Goal: Task Accomplishment & Management: Complete application form

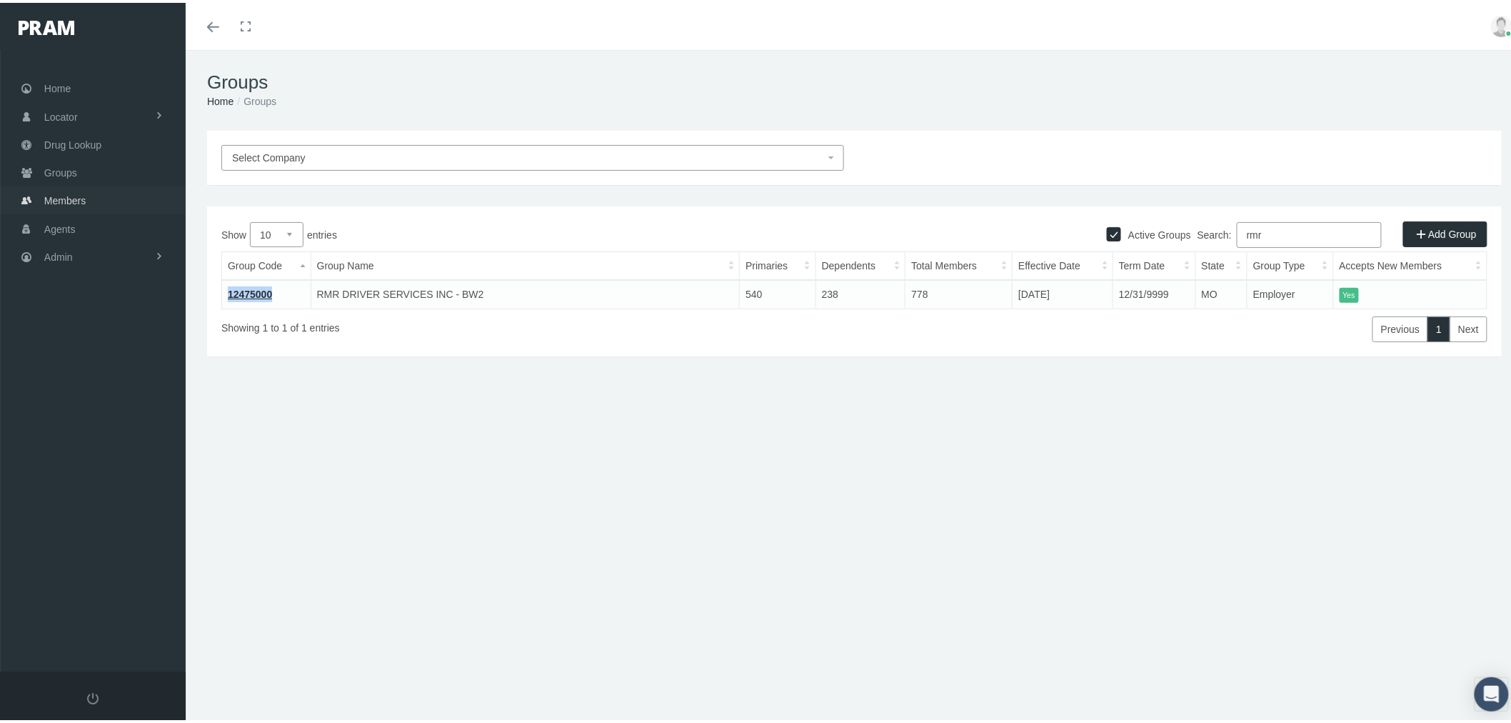
click at [74, 171] on span "Groups" at bounding box center [60, 169] width 33 height 27
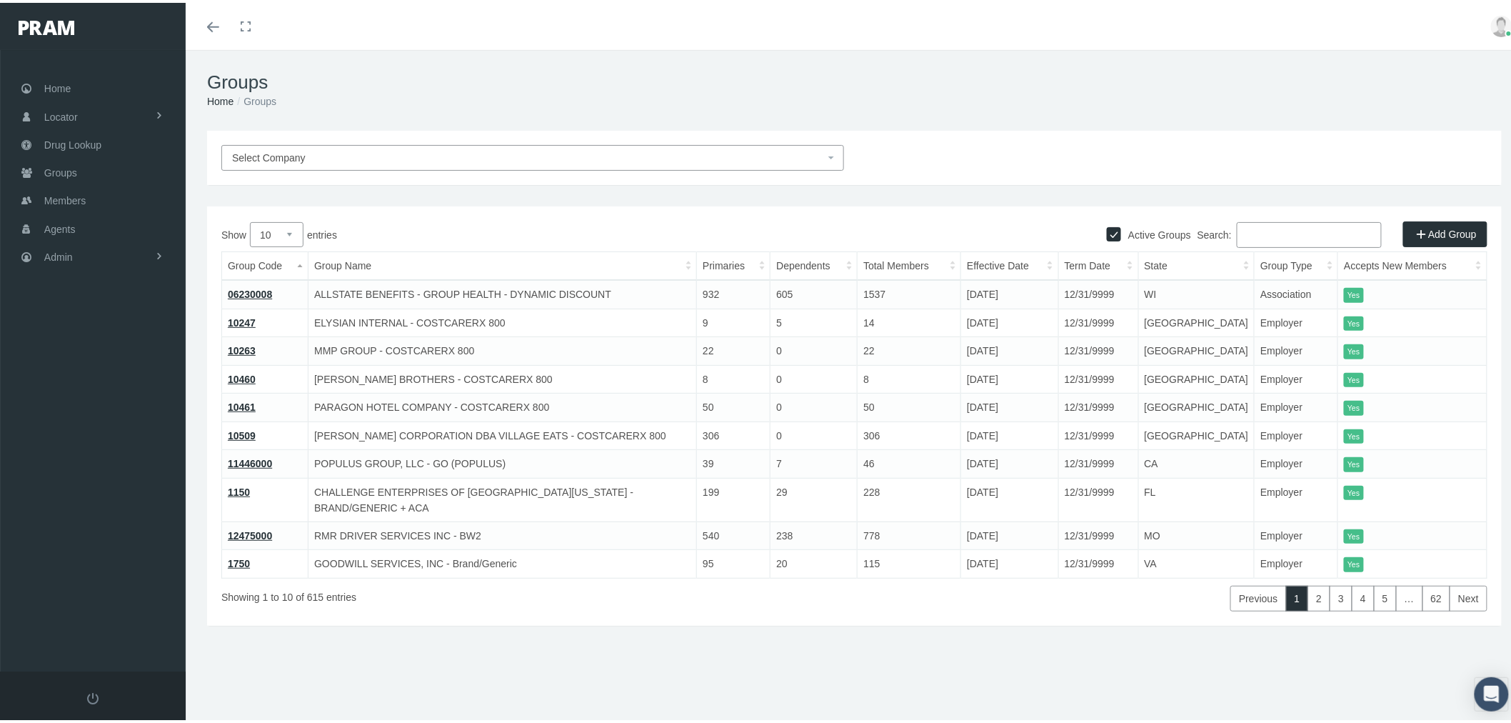
click at [1300, 230] on input "Search:" at bounding box center [1309, 232] width 145 height 26
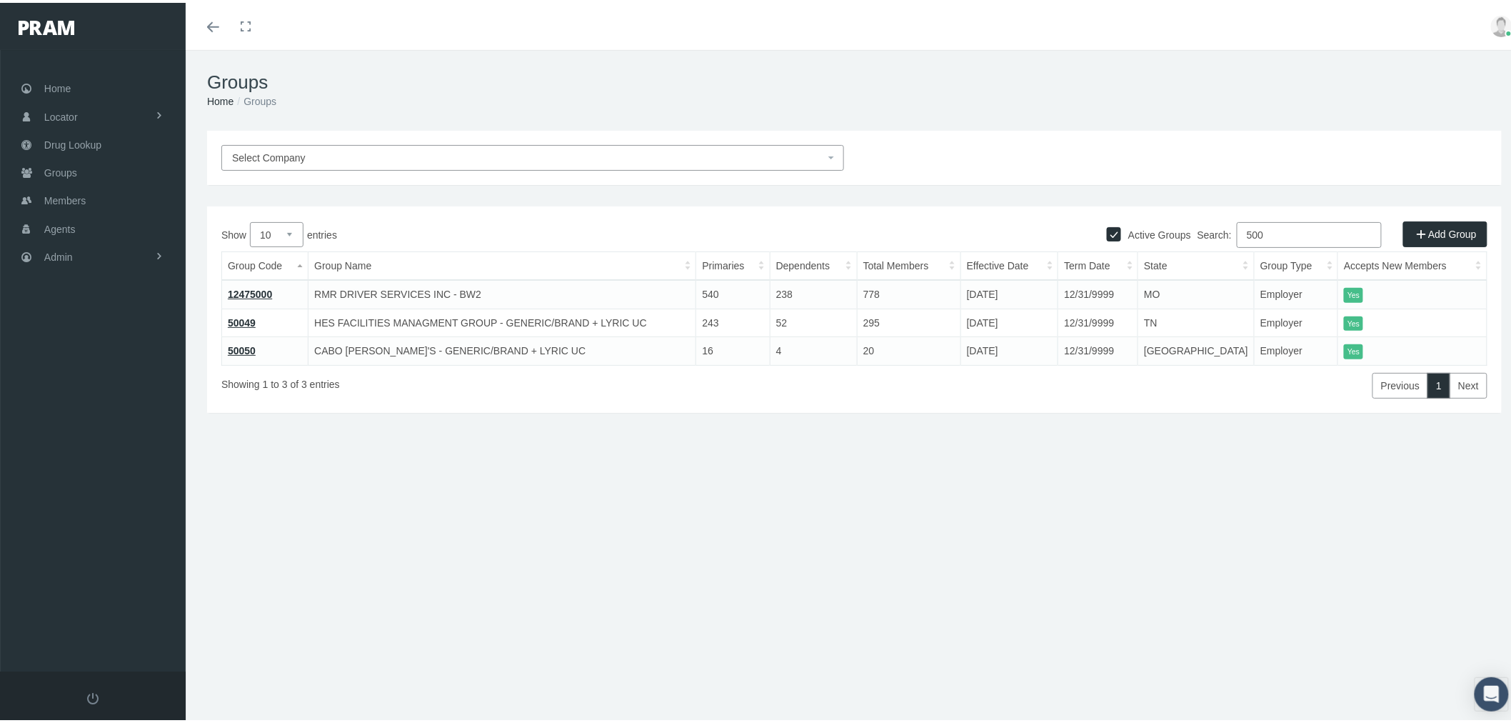
type input "500"
click at [248, 320] on link "50049" at bounding box center [242, 319] width 28 height 11
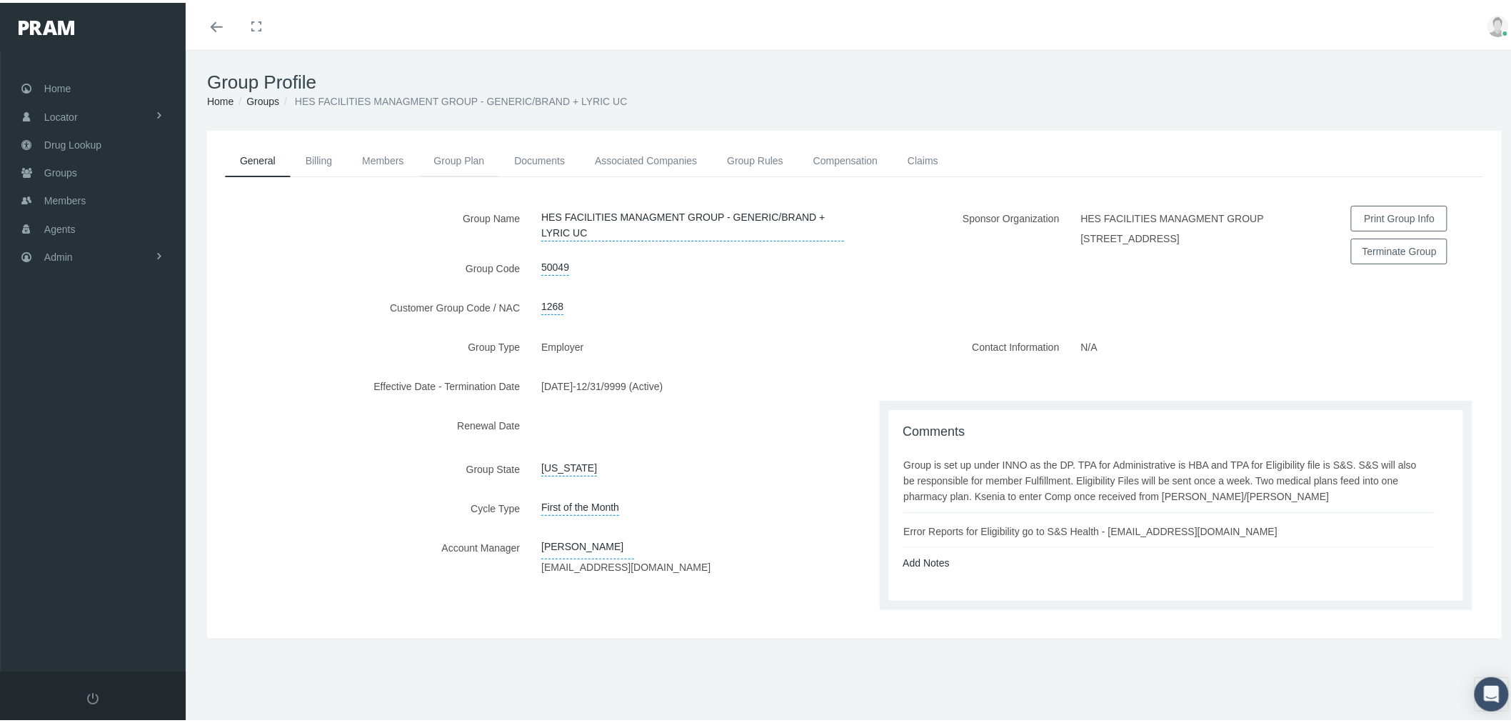
click at [444, 156] on link "Group Plan" at bounding box center [459, 157] width 81 height 31
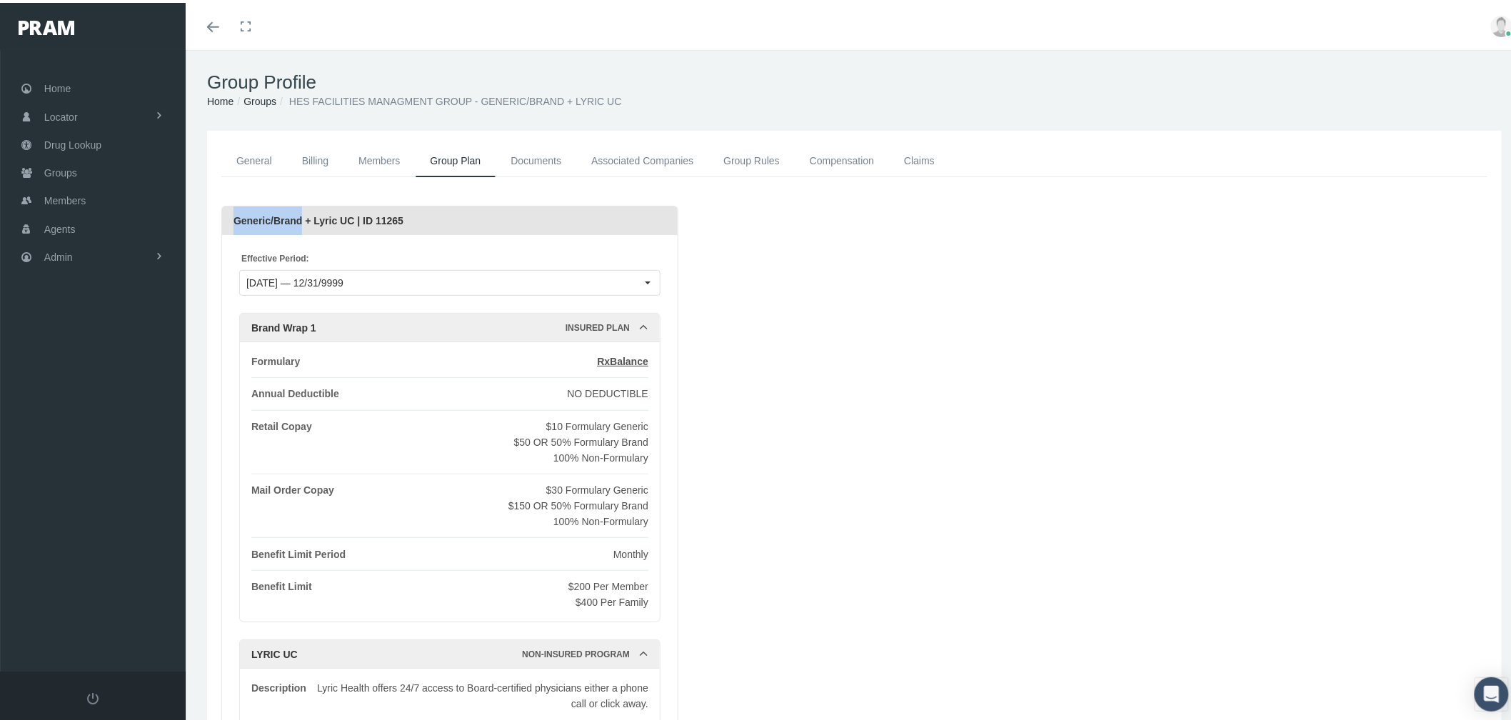
drag, startPoint x: 297, startPoint y: 217, endPoint x: 234, endPoint y: 216, distance: 62.9
click at [234, 216] on div "Generic/Brand + Lyric UC | ID 11265" at bounding box center [449, 217] width 433 height 29
copy div "Generic/Brand"
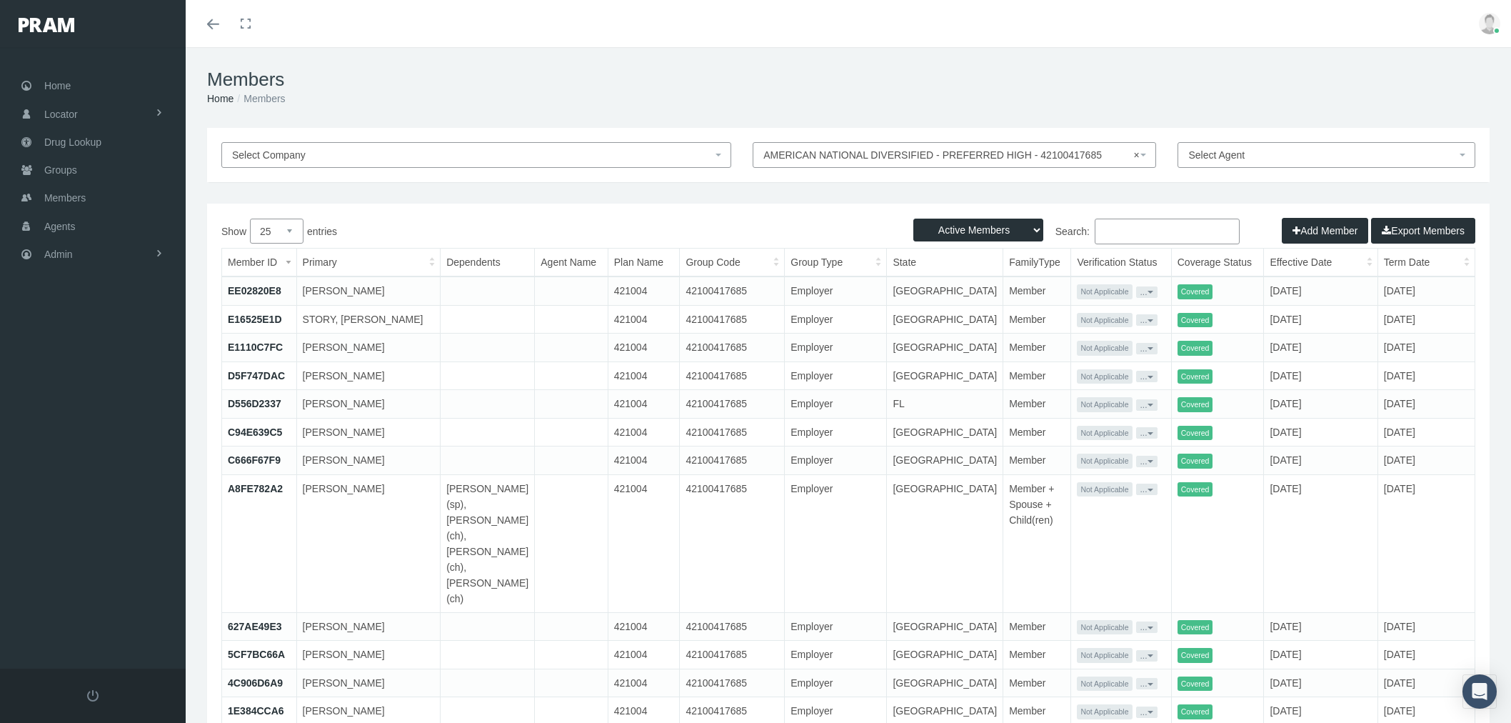
select select "30328"
select select "25"
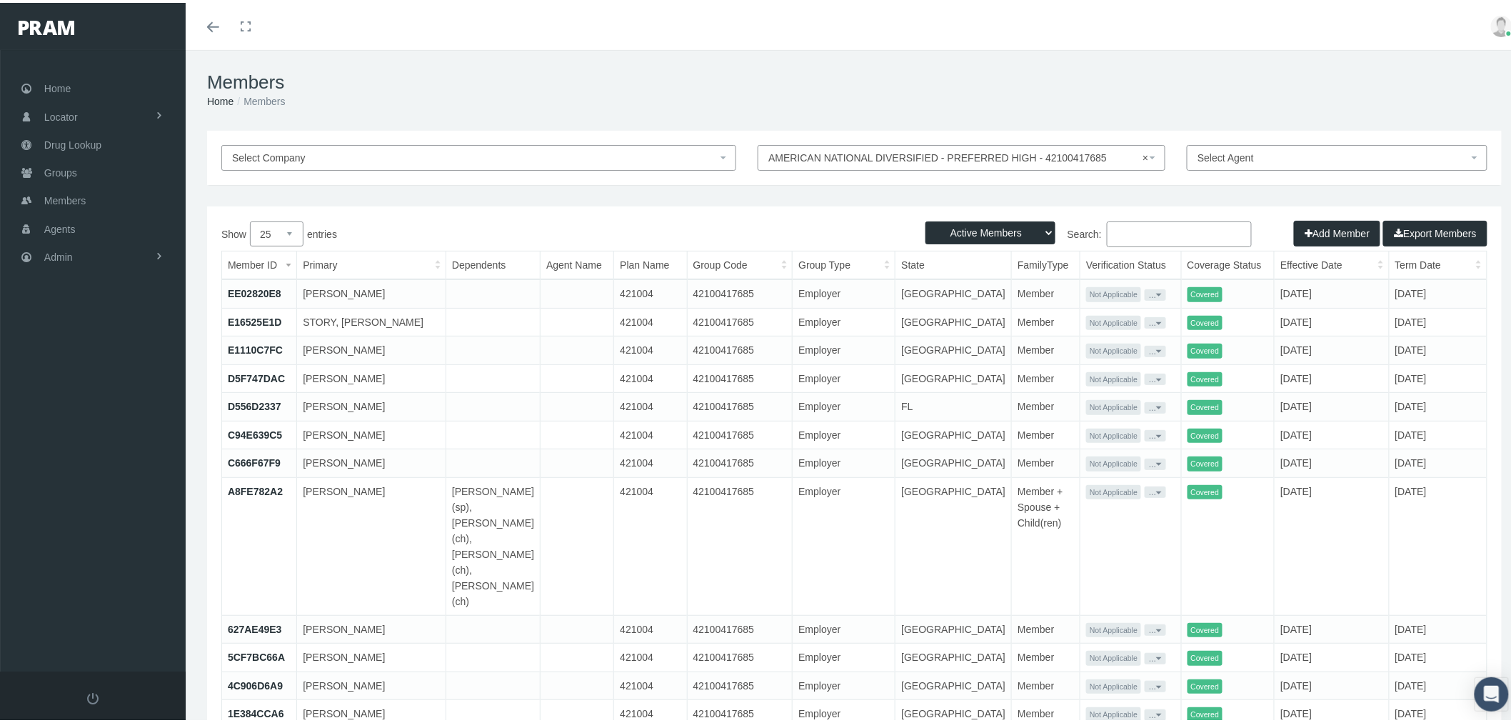
click at [151, 253] on link "Admin" at bounding box center [93, 254] width 186 height 28
click at [101, 462] on span "Company Plans" at bounding box center [94, 469] width 71 height 24
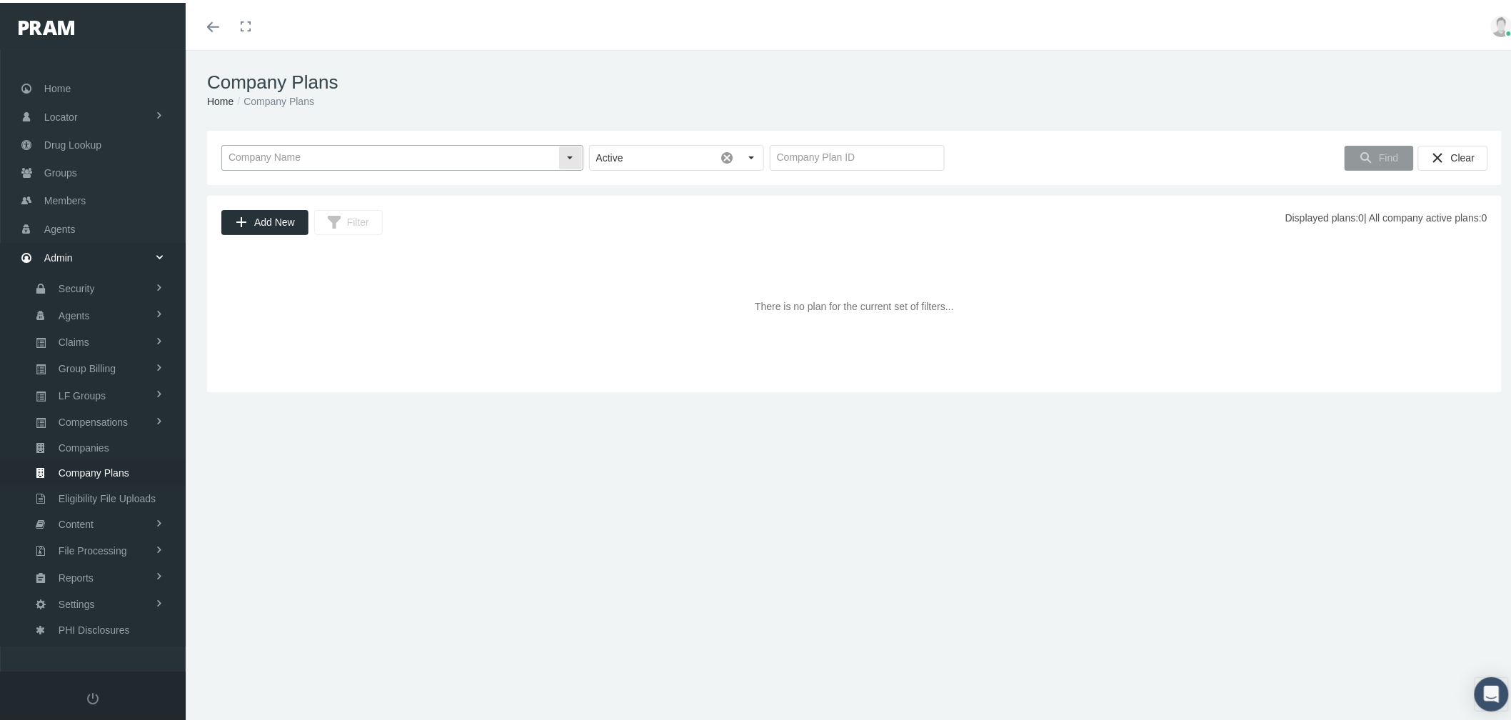
click at [350, 165] on input "text" at bounding box center [390, 155] width 336 height 24
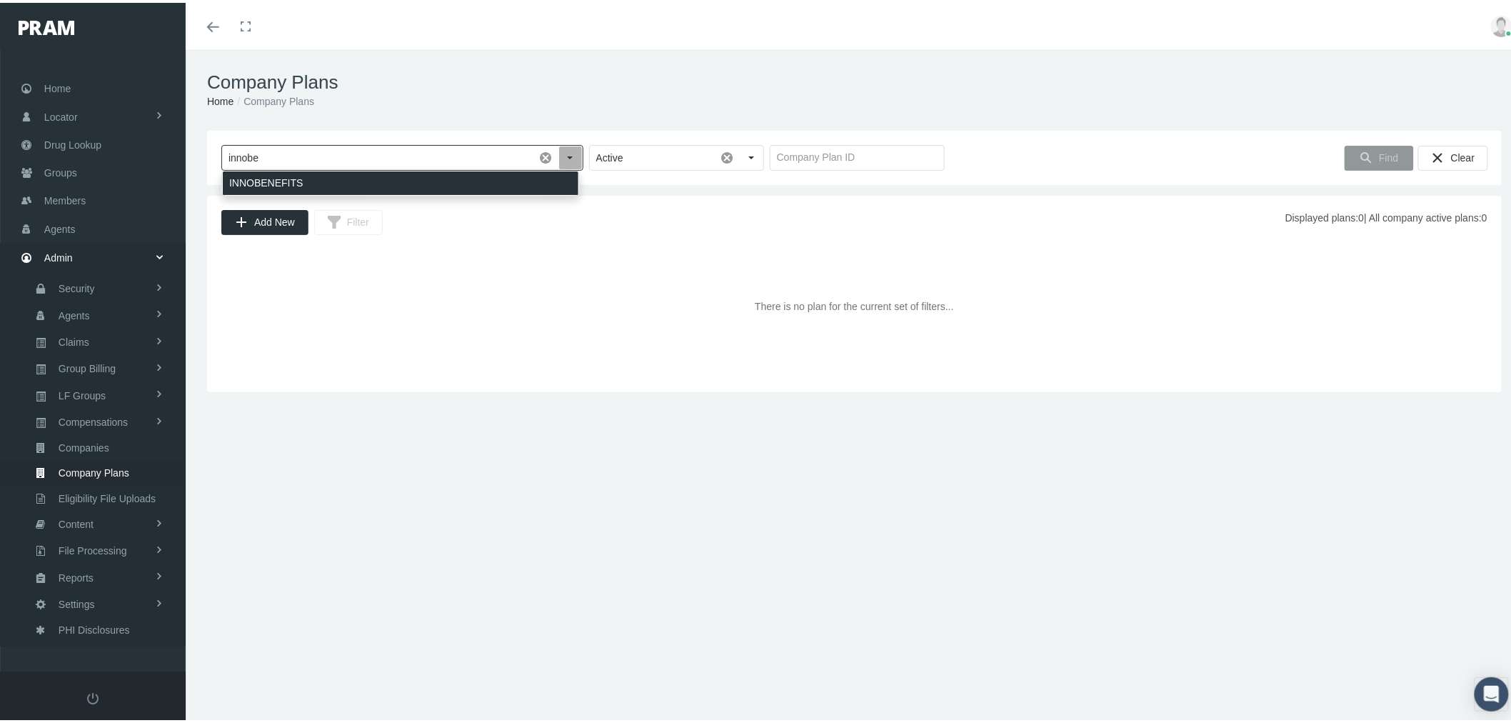
click at [357, 186] on div "INNOBENEFITS" at bounding box center [401, 181] width 356 height 24
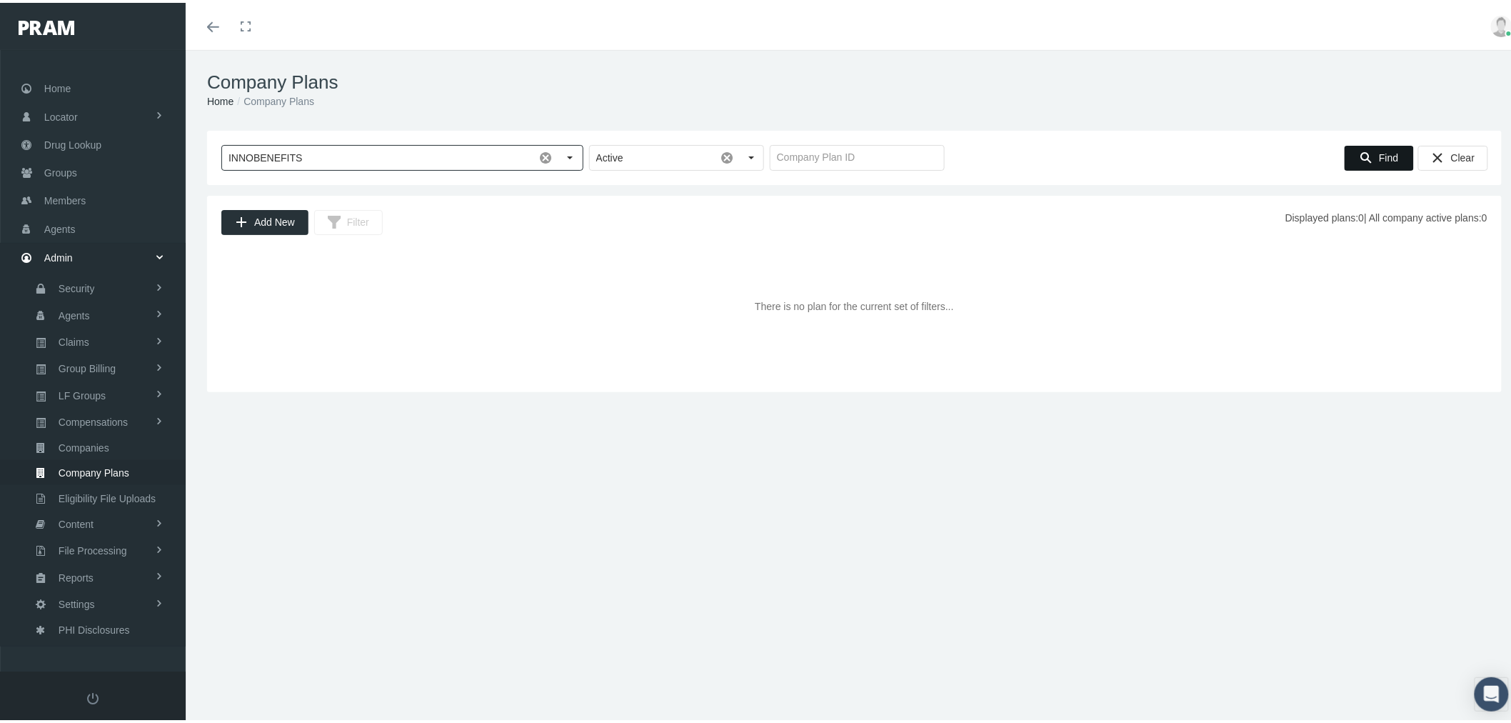
type input "INNOBENEFITS"
click at [1379, 151] on span "Find" at bounding box center [1388, 154] width 19 height 11
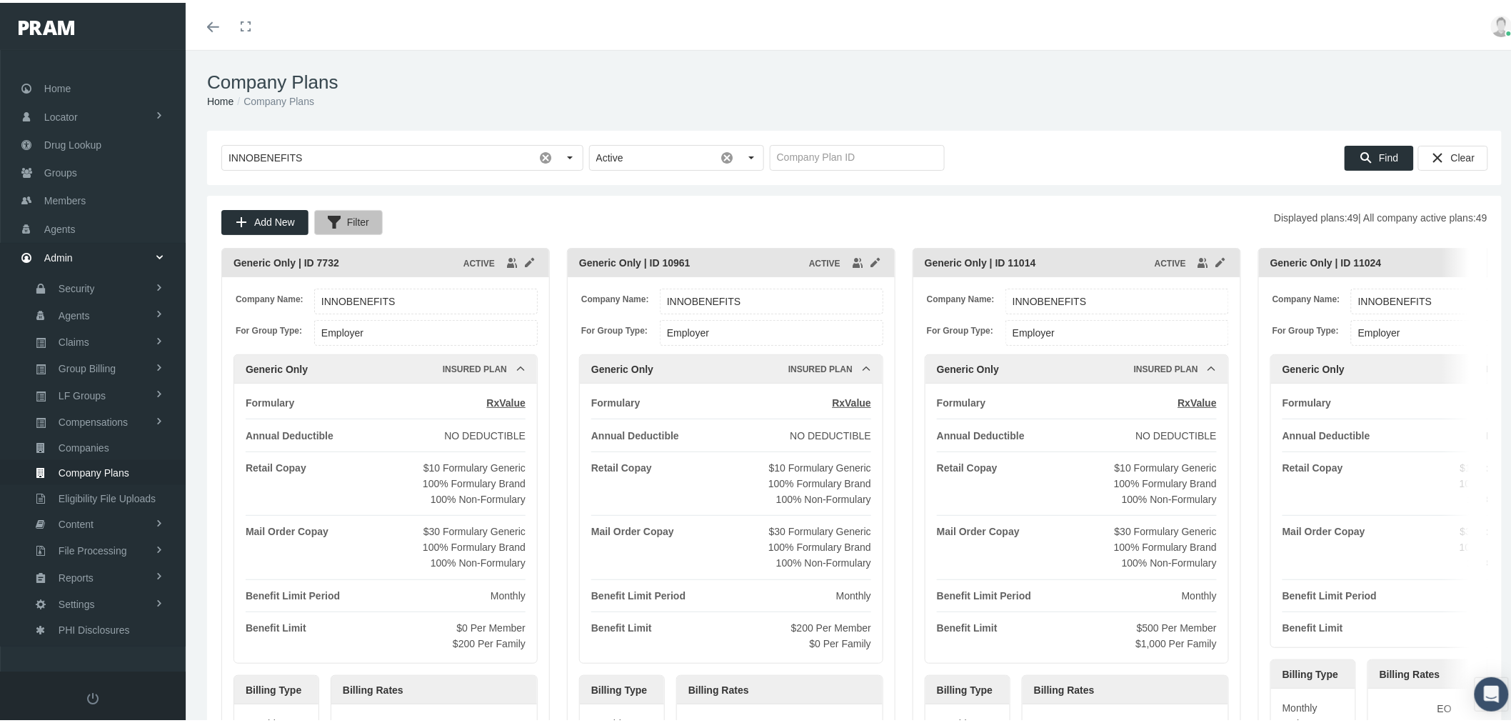
click at [364, 225] on span "Filter" at bounding box center [358, 218] width 22 height 11
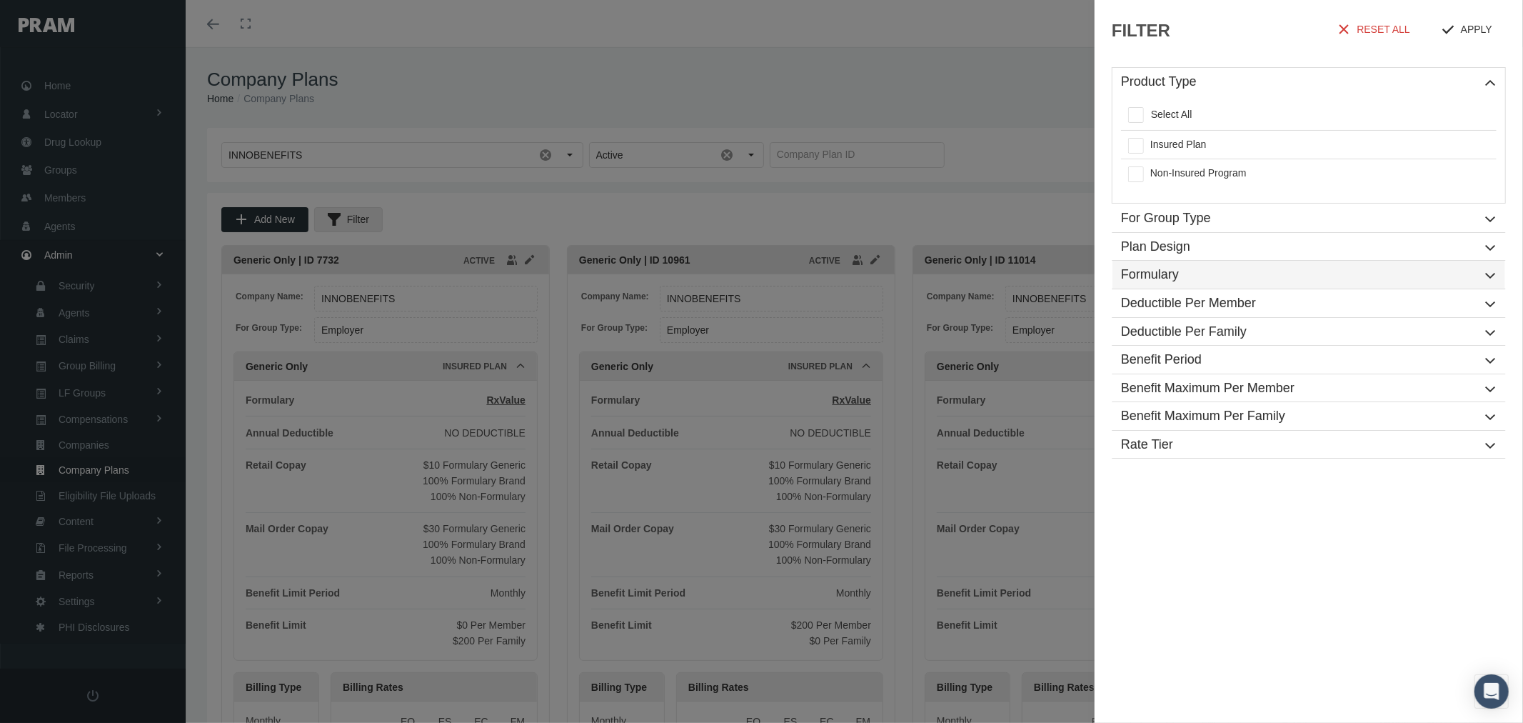
click at [1195, 266] on h1 "Formulary" at bounding box center [1308, 275] width 393 height 29
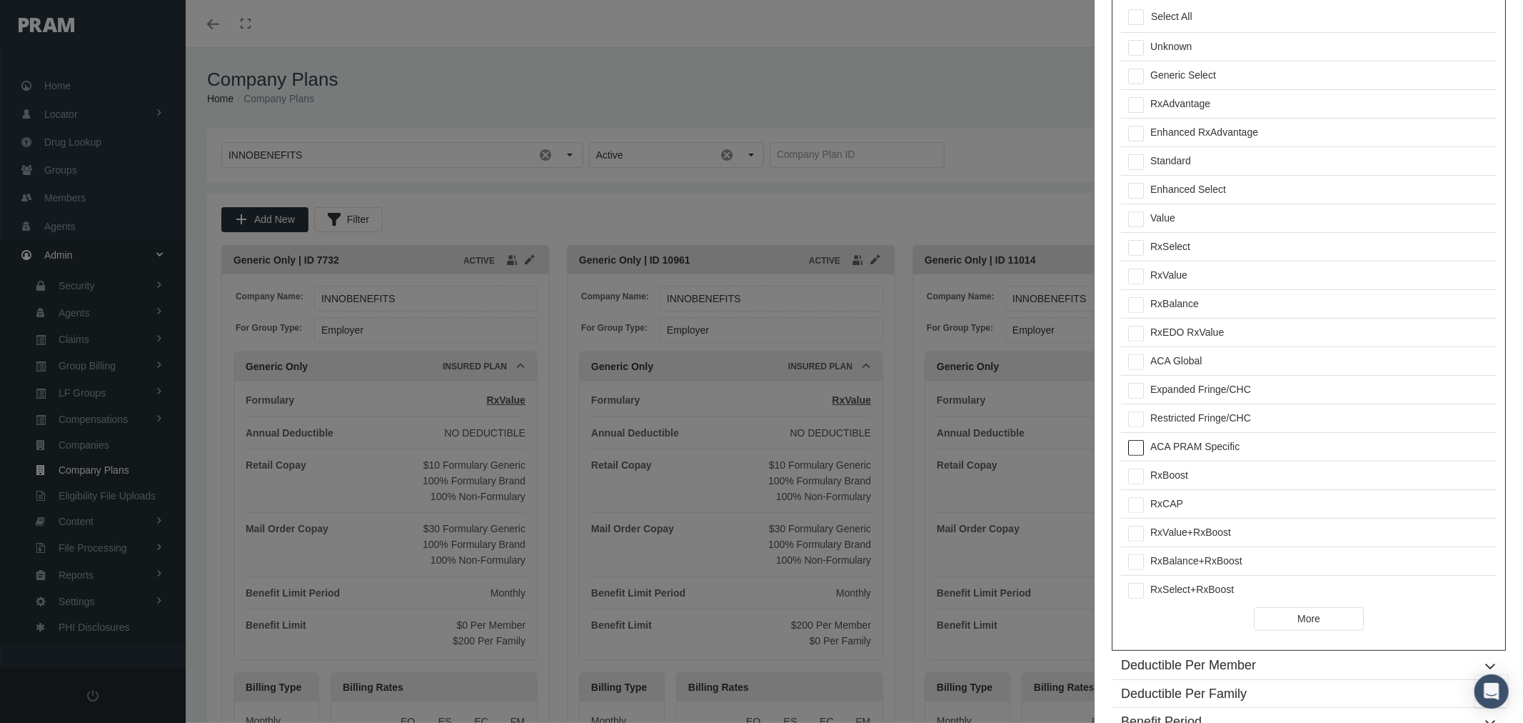
scroll to position [396, 0]
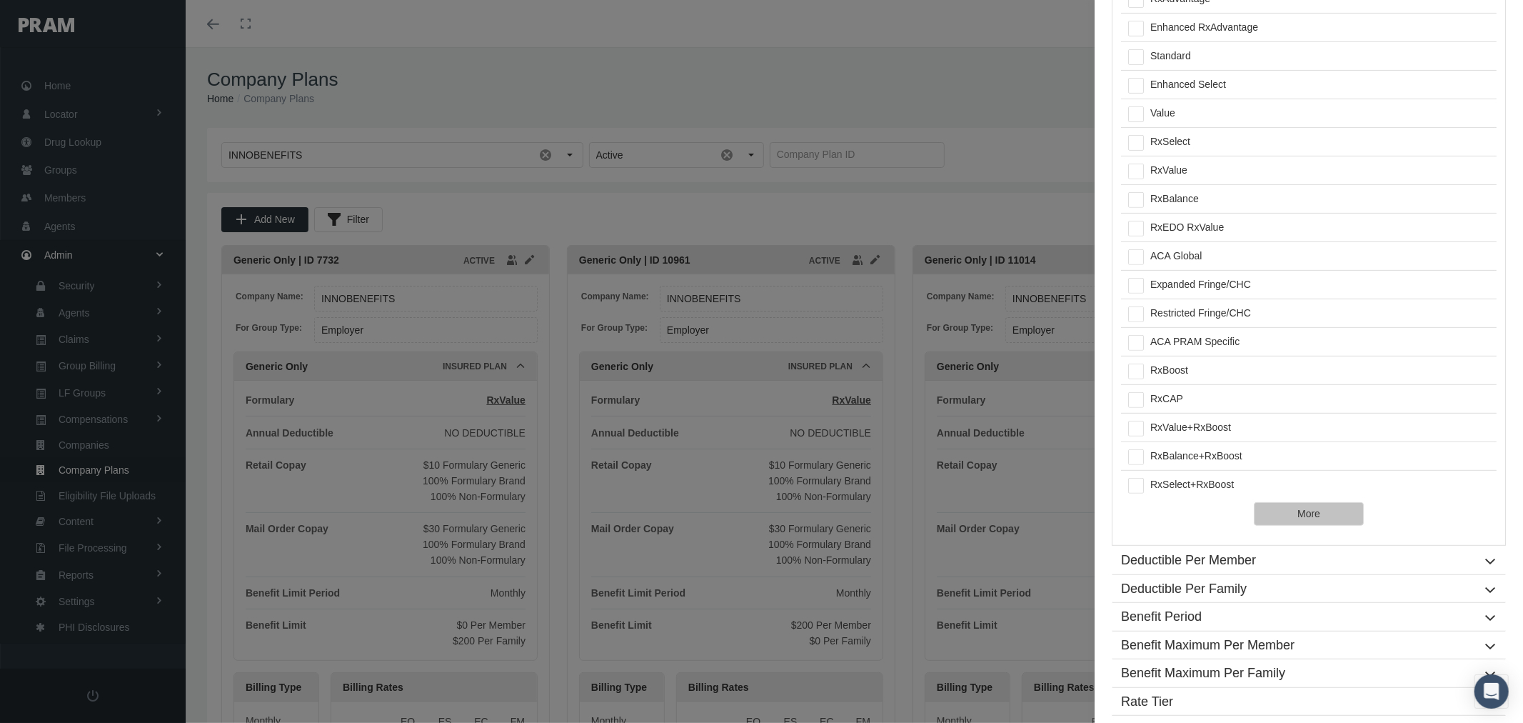
click at [1287, 517] on div "More" at bounding box center [1309, 514] width 49 height 22
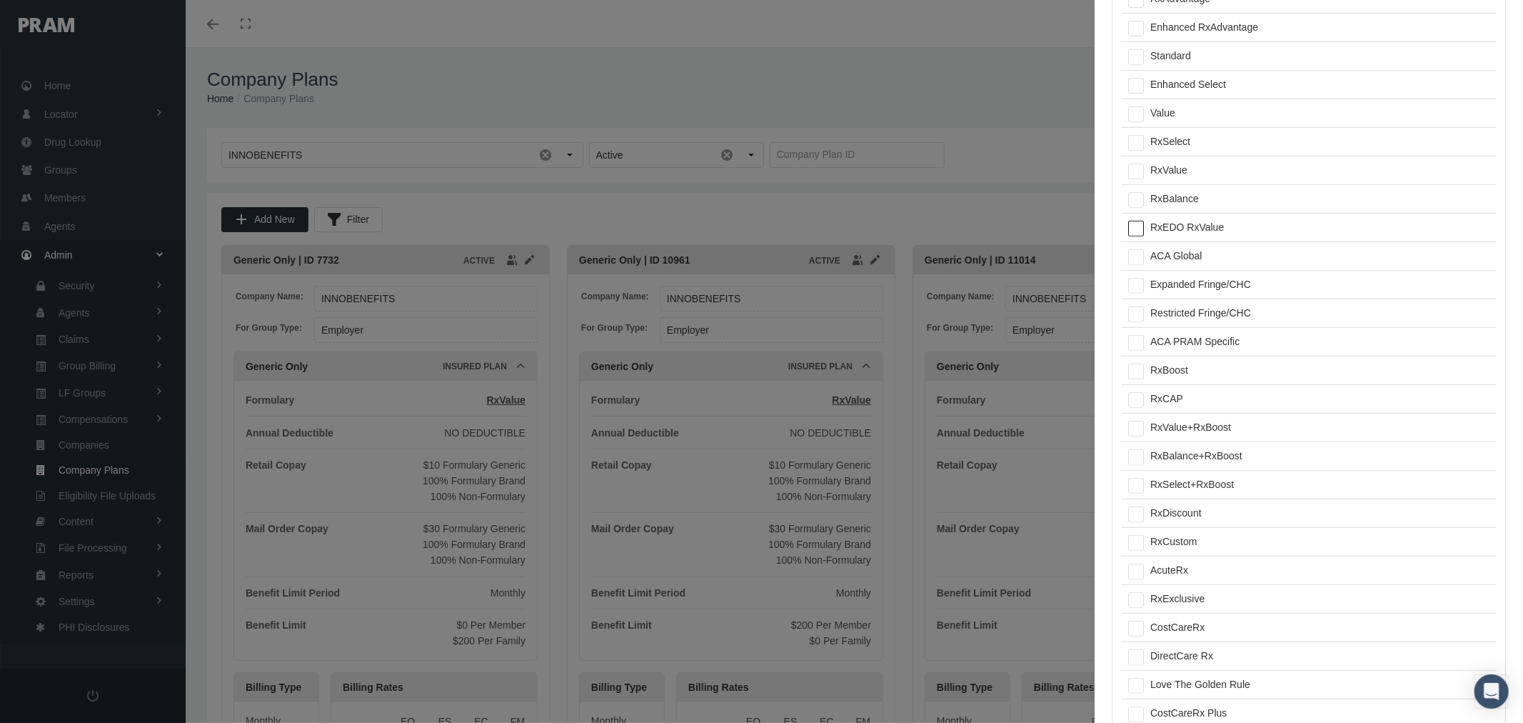
click at [1187, 197] on div "RxBalance" at bounding box center [1319, 199] width 353 height 28
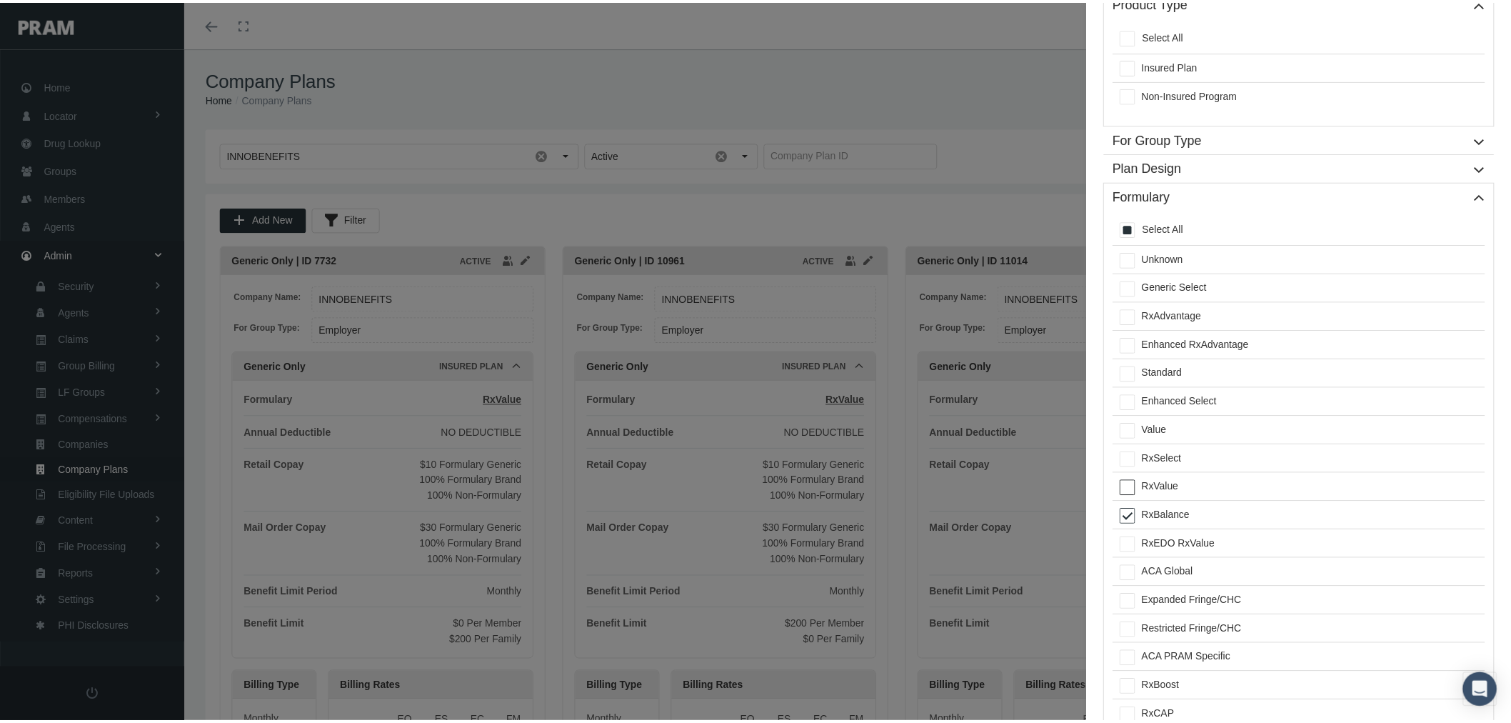
scroll to position [0, 0]
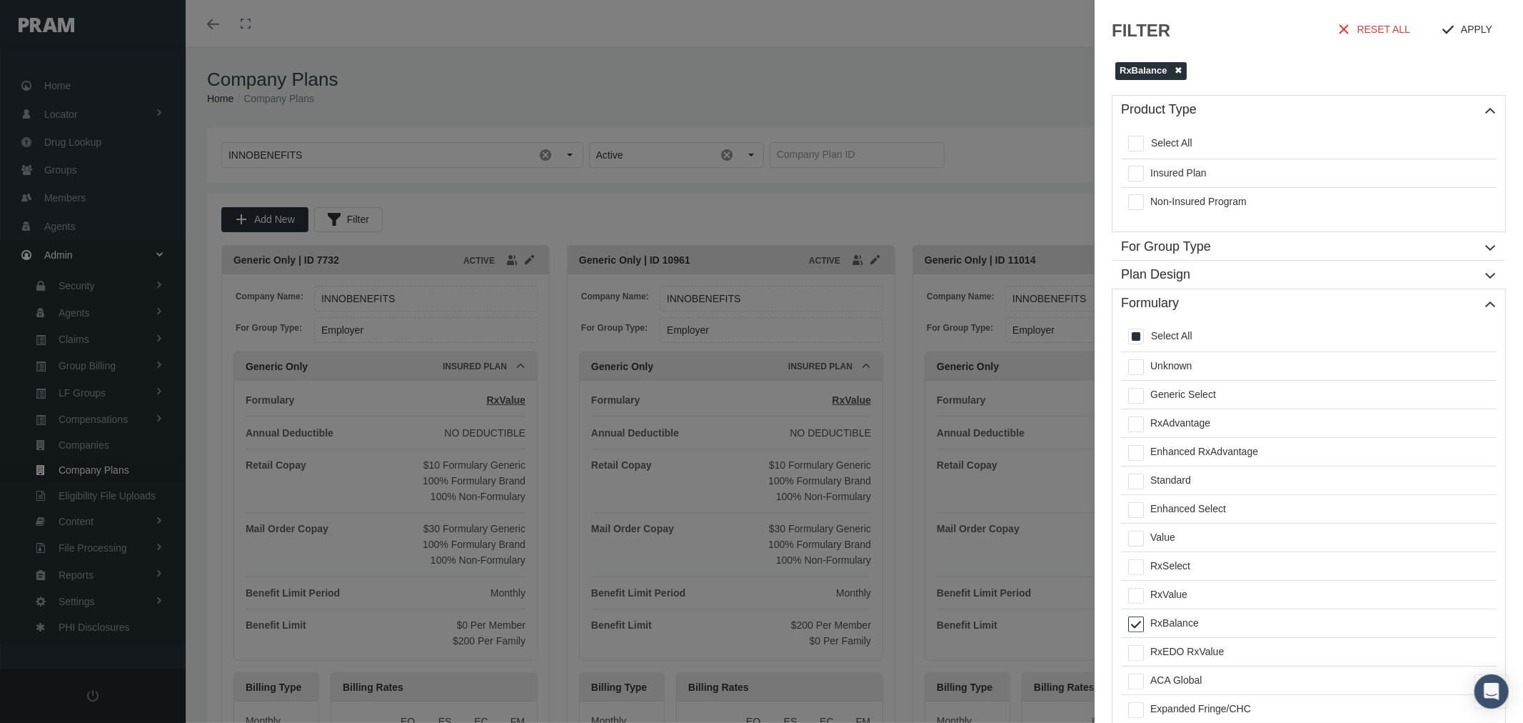
click at [1479, 298] on h1 "Formulary" at bounding box center [1308, 303] width 393 height 29
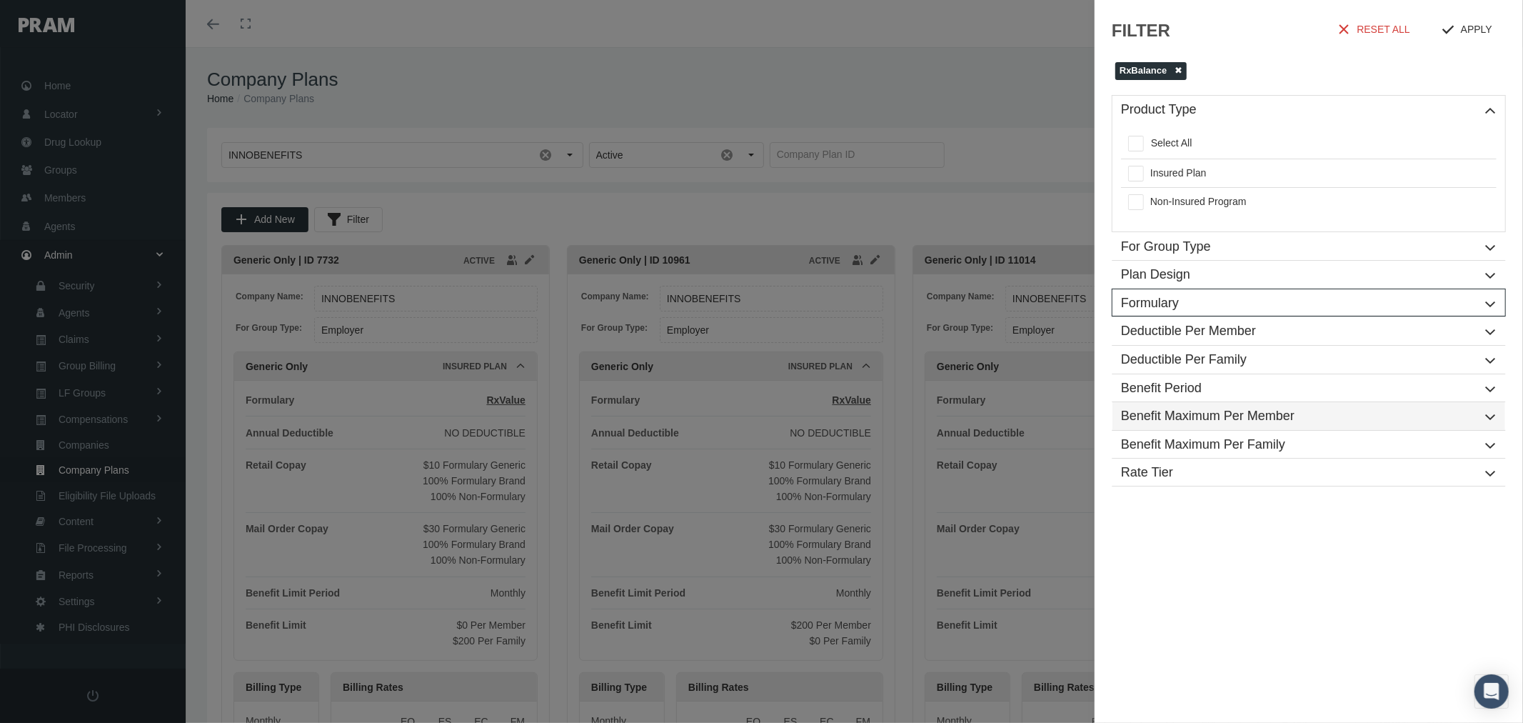
click at [1292, 422] on h1 "Benefit Maximum Per Member" at bounding box center [1308, 416] width 393 height 29
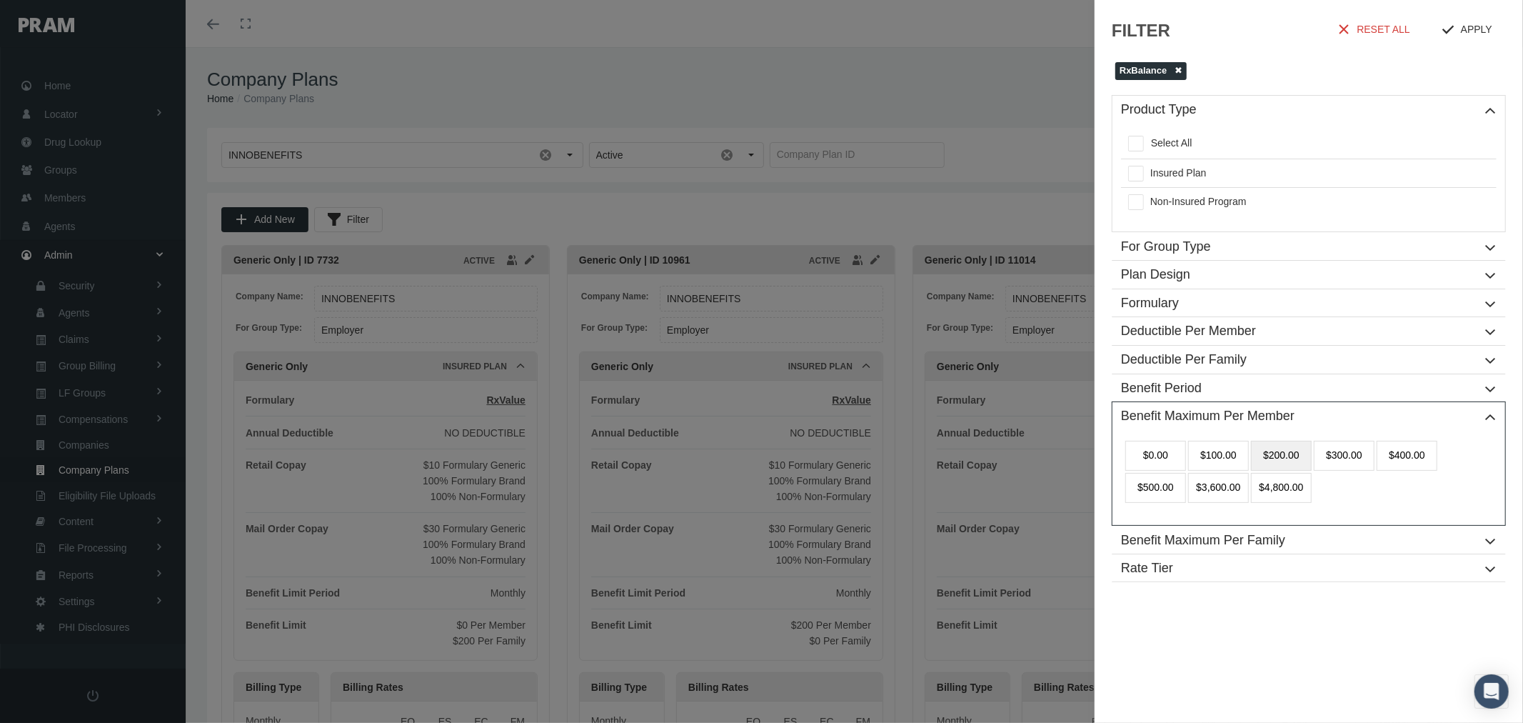
click at [1278, 458] on div "$200.00" at bounding box center [1281, 456] width 61 height 30
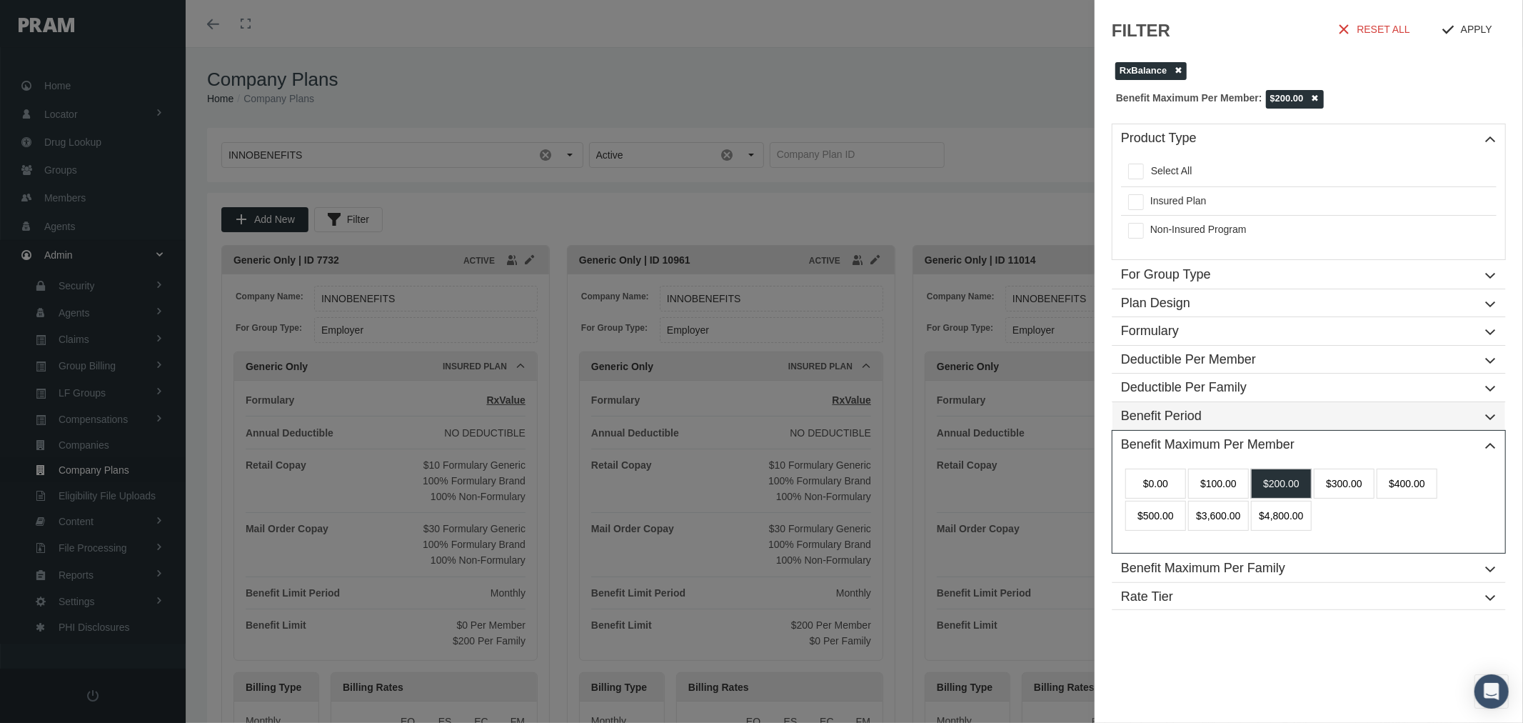
click at [1493, 416] on h1 "Benefit Period" at bounding box center [1308, 416] width 393 height 29
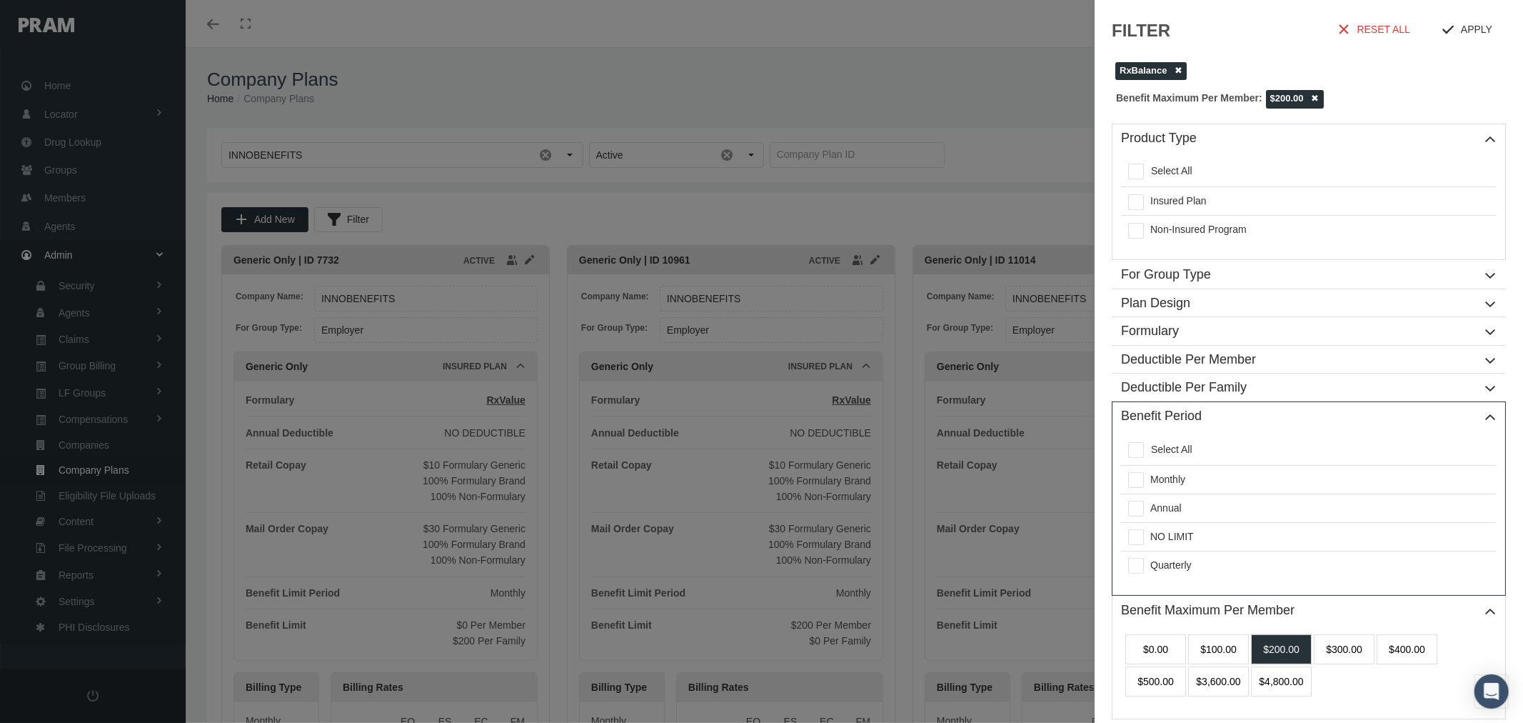
click at [1493, 416] on h1 "Benefit Period" at bounding box center [1308, 416] width 393 height 29
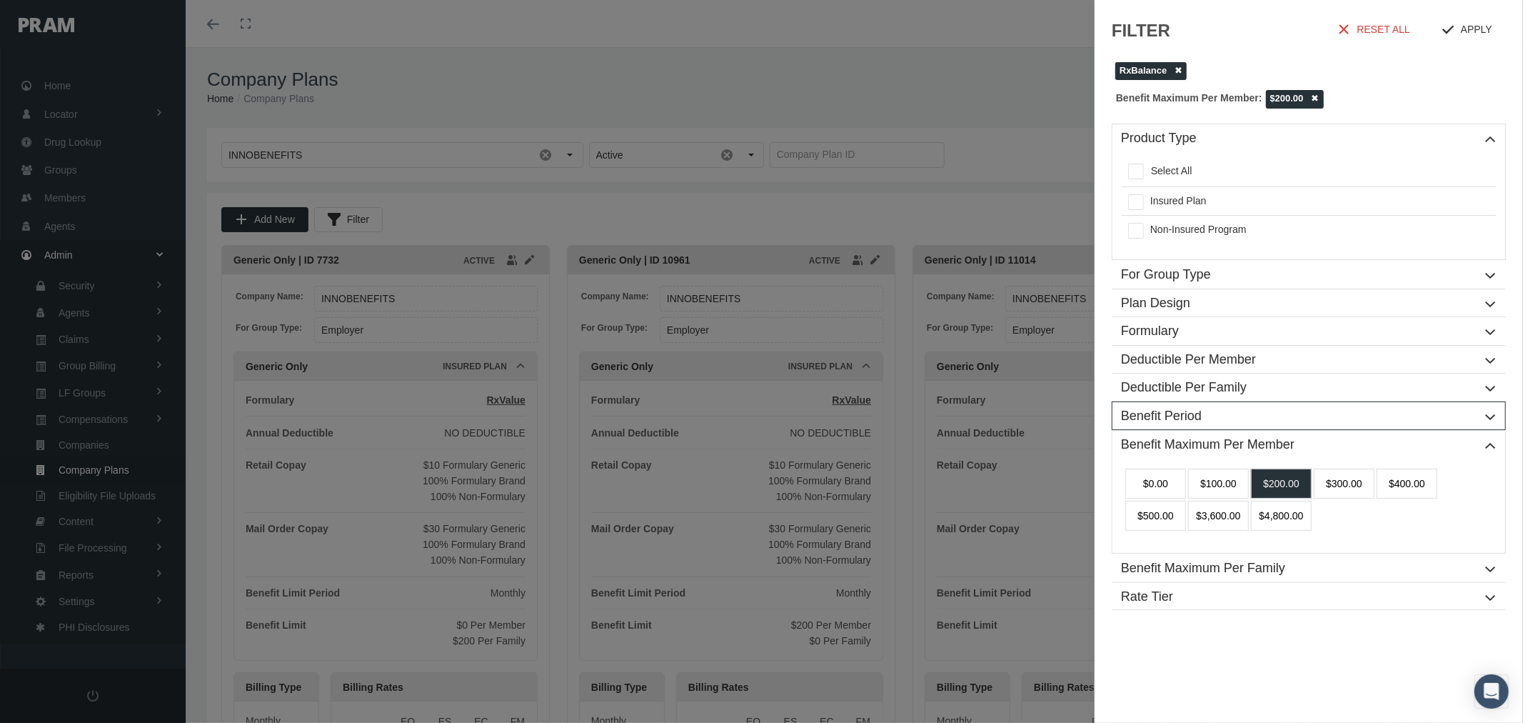
click at [1490, 438] on h1 "Benefit Maximum Per Member" at bounding box center [1308, 445] width 393 height 29
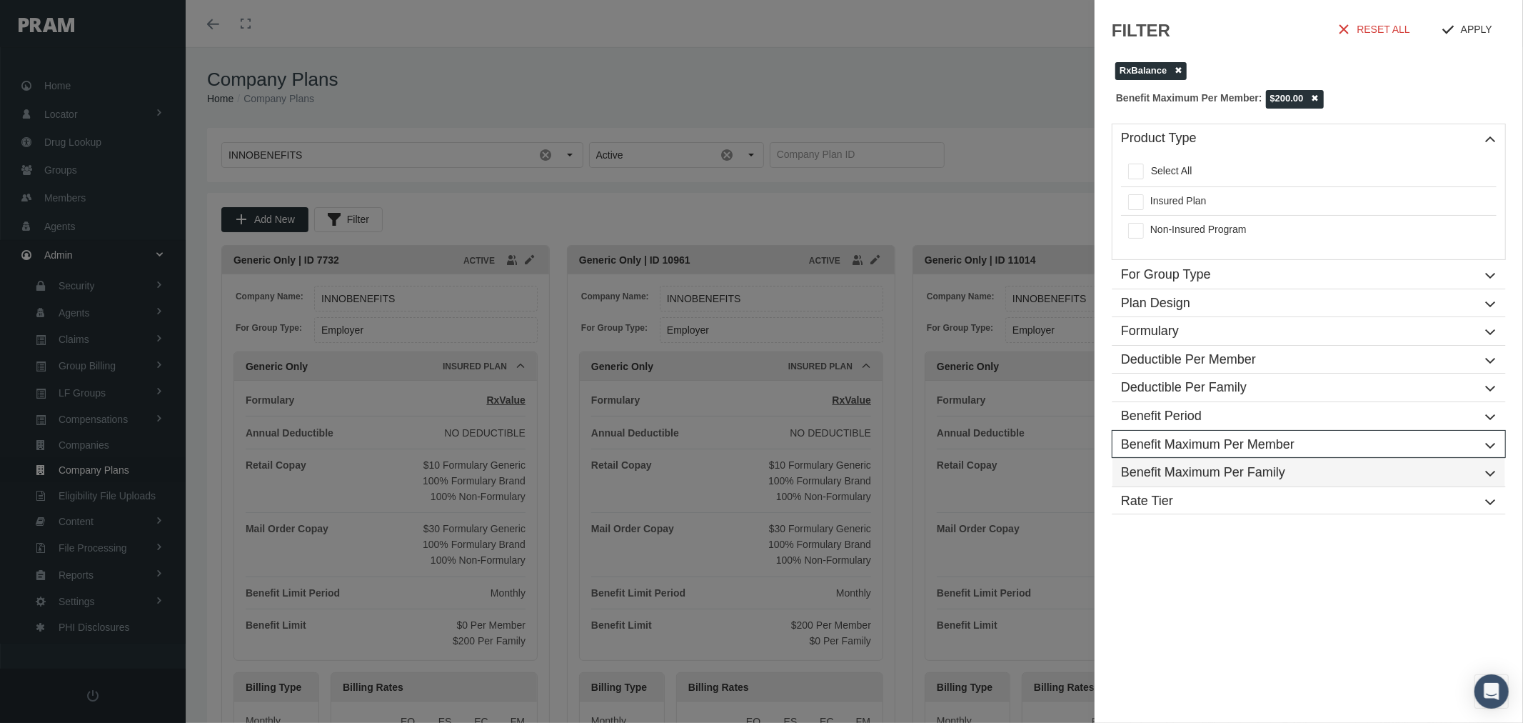
click at [1483, 472] on h1 "Benefit Maximum Per Family" at bounding box center [1308, 472] width 393 height 29
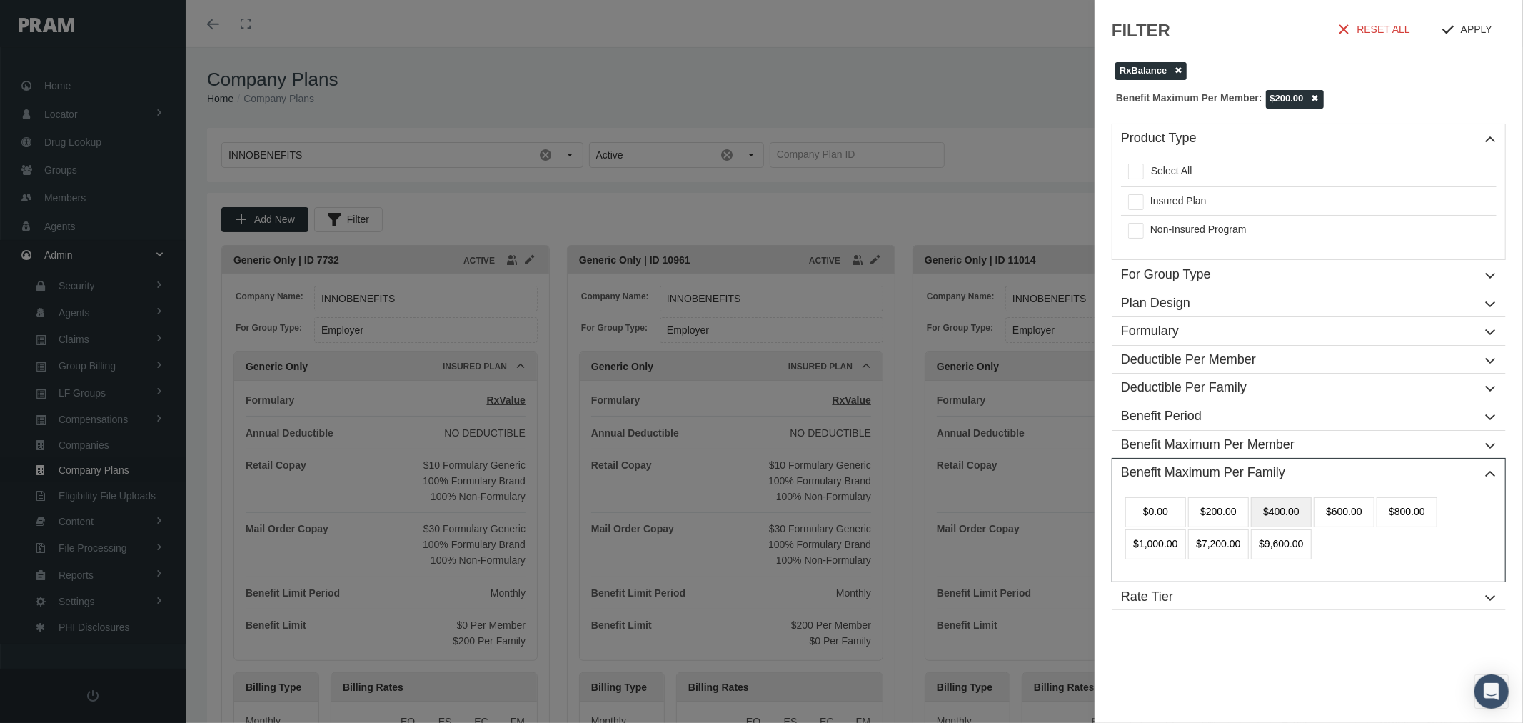
click at [1280, 516] on div "$400.00" at bounding box center [1281, 512] width 61 height 30
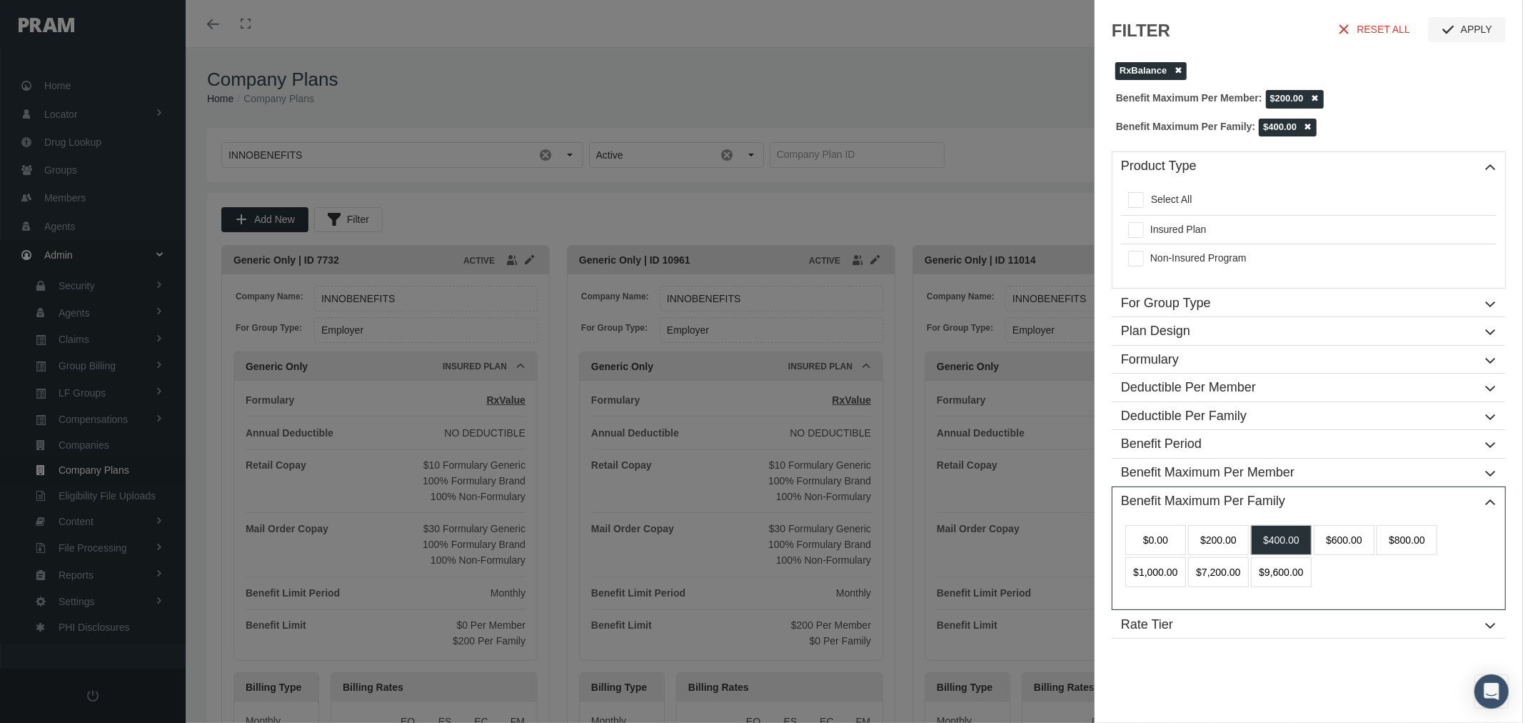
click at [1469, 35] on span "APPLY" at bounding box center [1476, 29] width 31 height 11
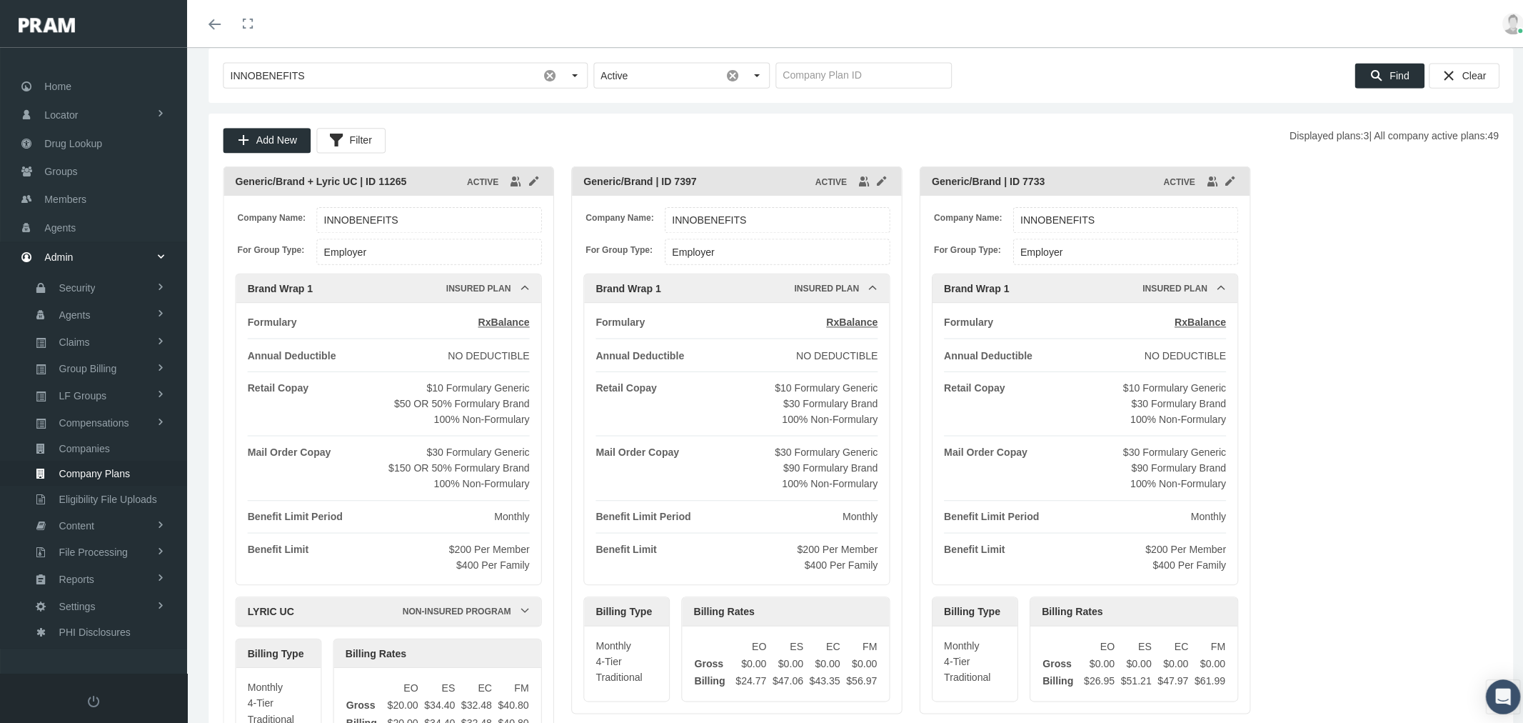
scroll to position [79, 0]
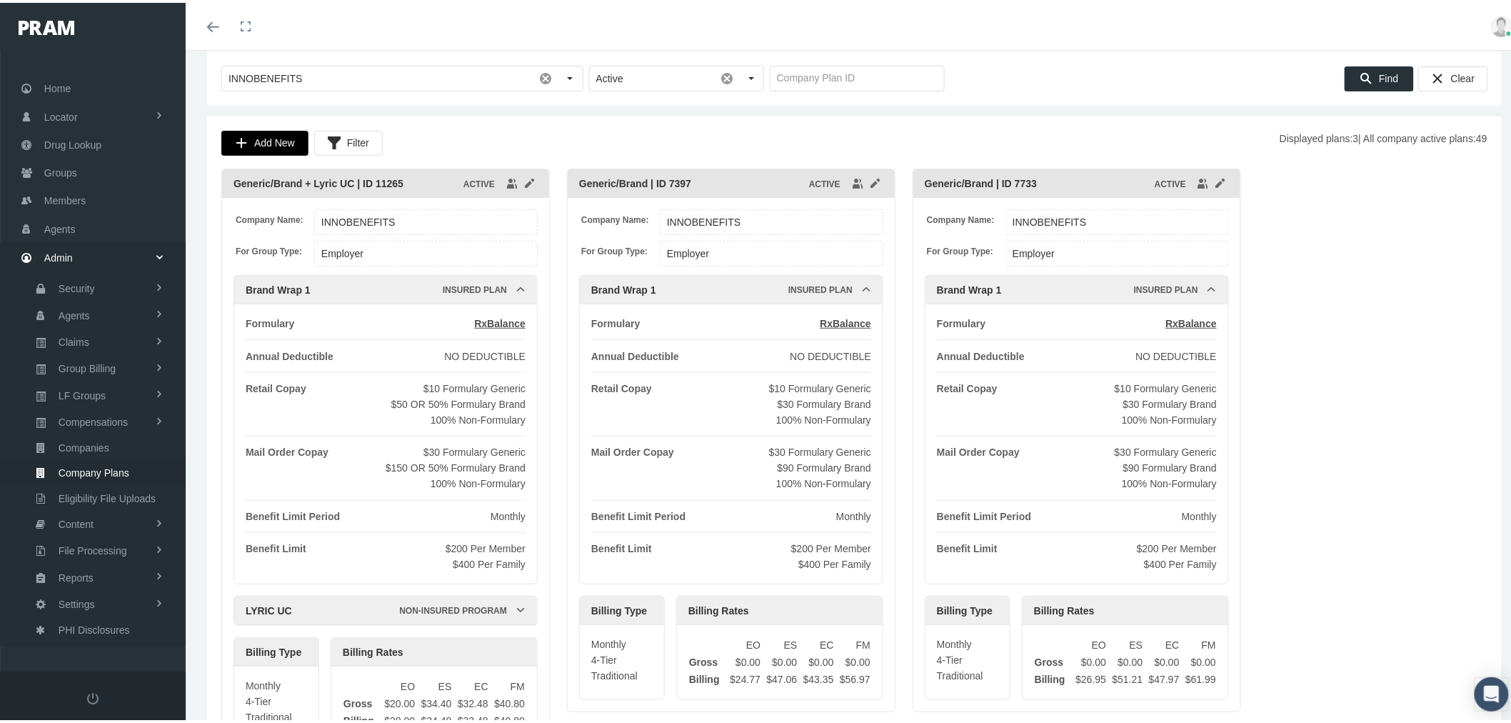
click at [279, 140] on span "Add New" at bounding box center [274, 139] width 41 height 11
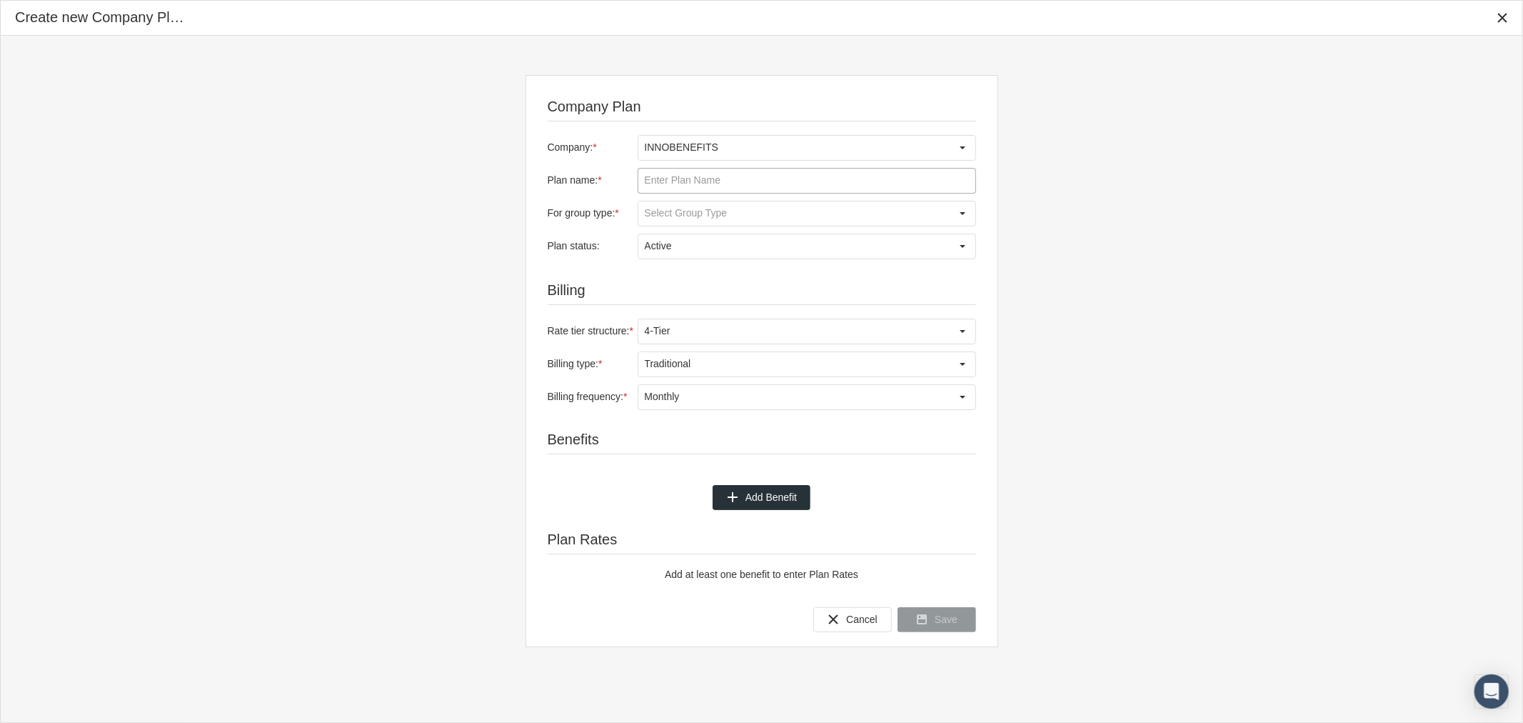
click at [729, 171] on input "Plan name: *" at bounding box center [806, 181] width 337 height 24
paste input "Generic/Brand"
type input "Generic/Brand"
click at [679, 209] on input "For group type: *" at bounding box center [794, 213] width 313 height 24
click at [687, 237] on div "Employer" at bounding box center [806, 238] width 336 height 24
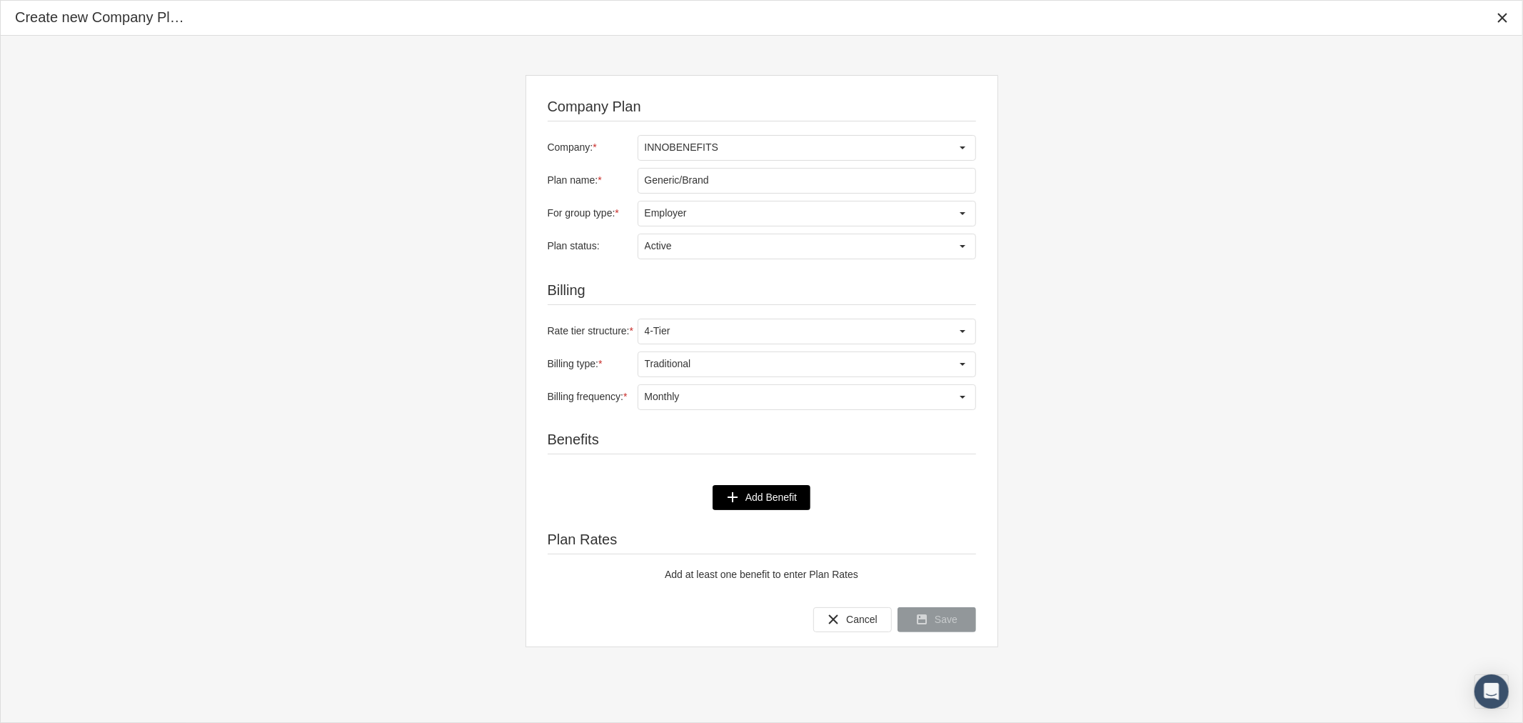
click at [764, 493] on span "Add Benefit" at bounding box center [770, 496] width 51 height 11
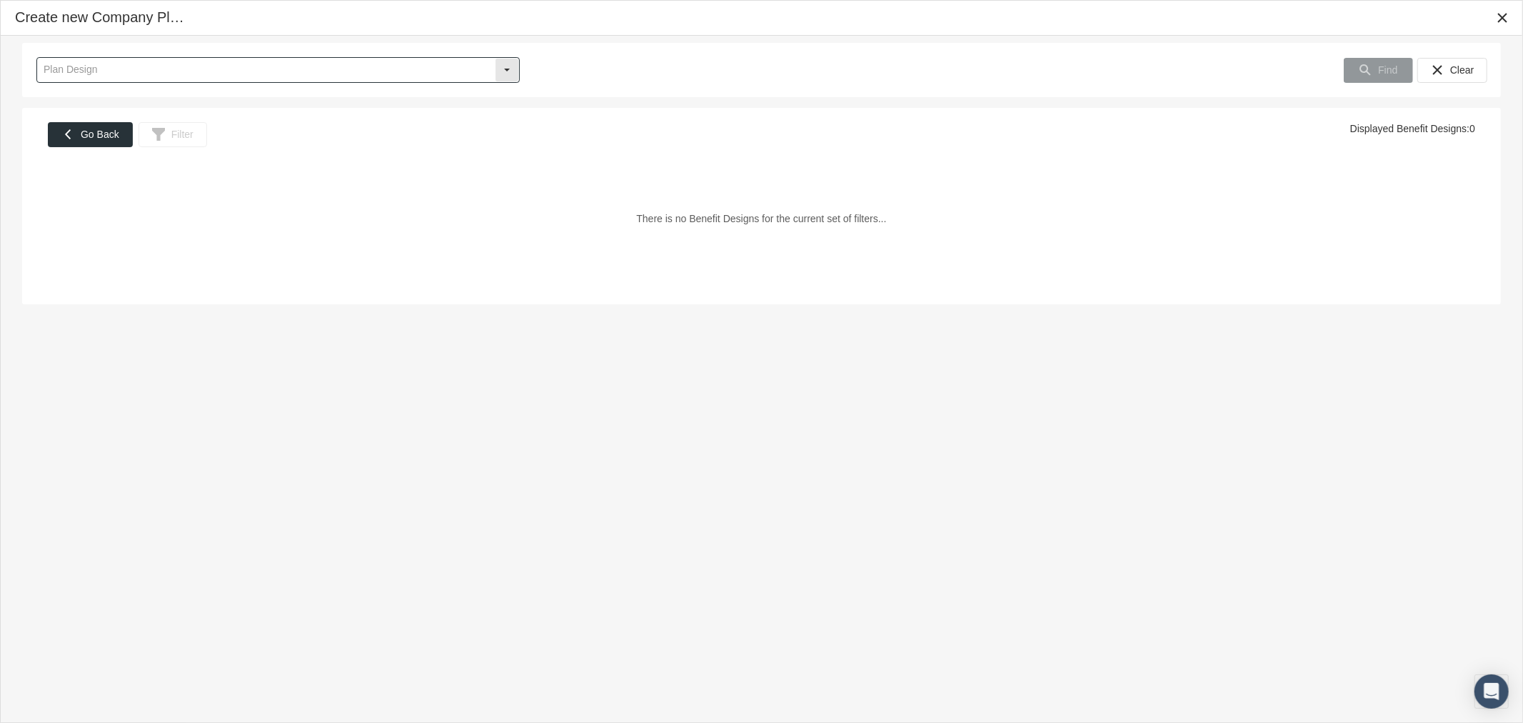
click at [266, 69] on input "text" at bounding box center [266, 70] width 458 height 24
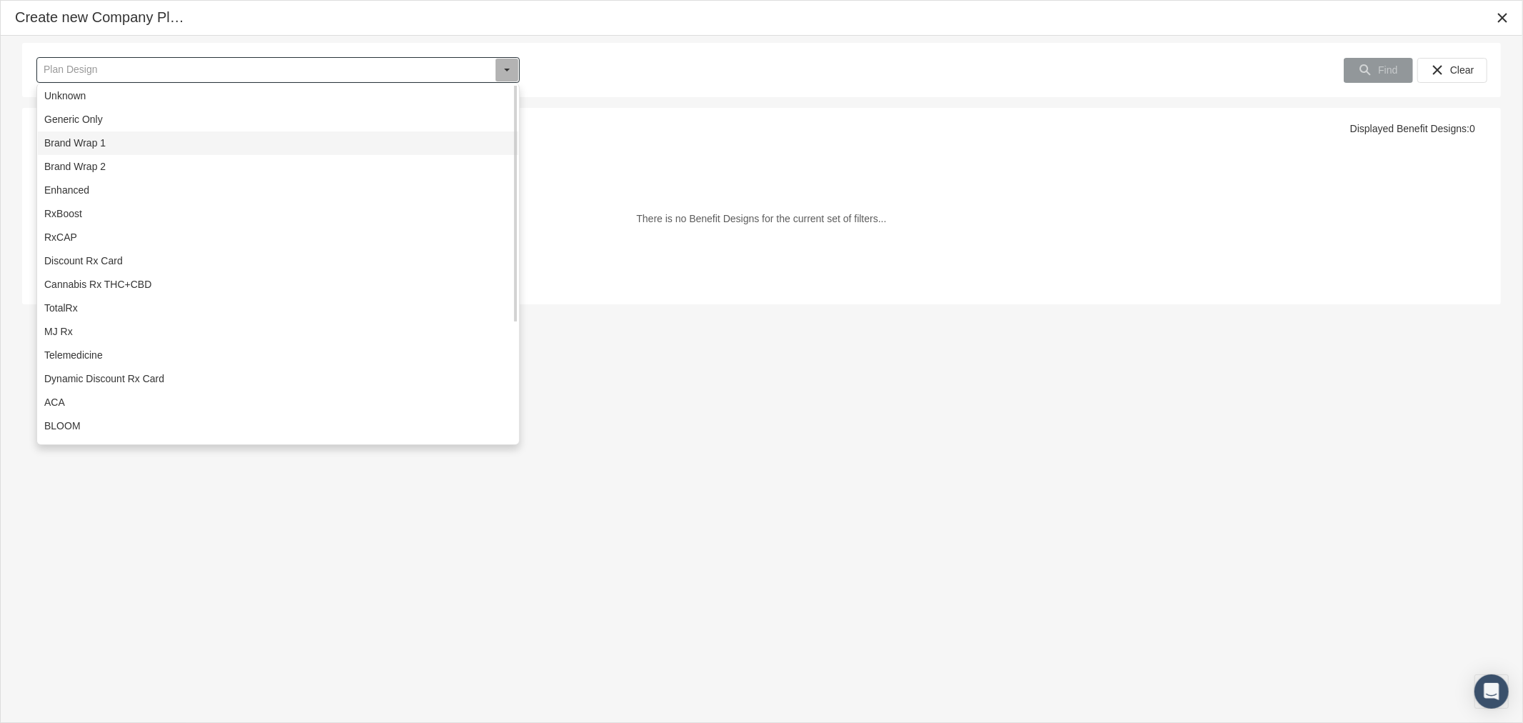
click at [211, 146] on div "Brand Wrap 1" at bounding box center [278, 143] width 481 height 24
type input "Brand Wrap 1"
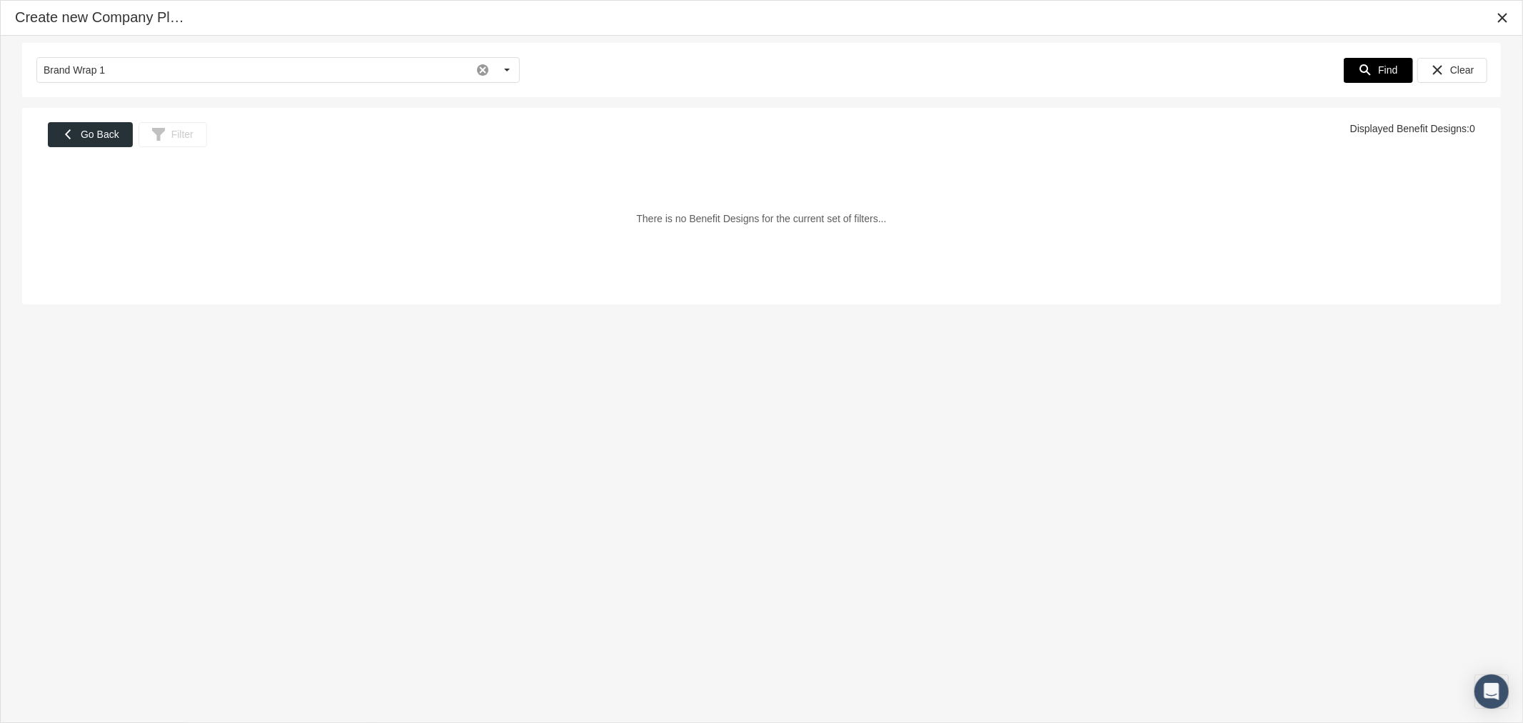
click at [1388, 80] on div "Find" at bounding box center [1379, 71] width 68 height 24
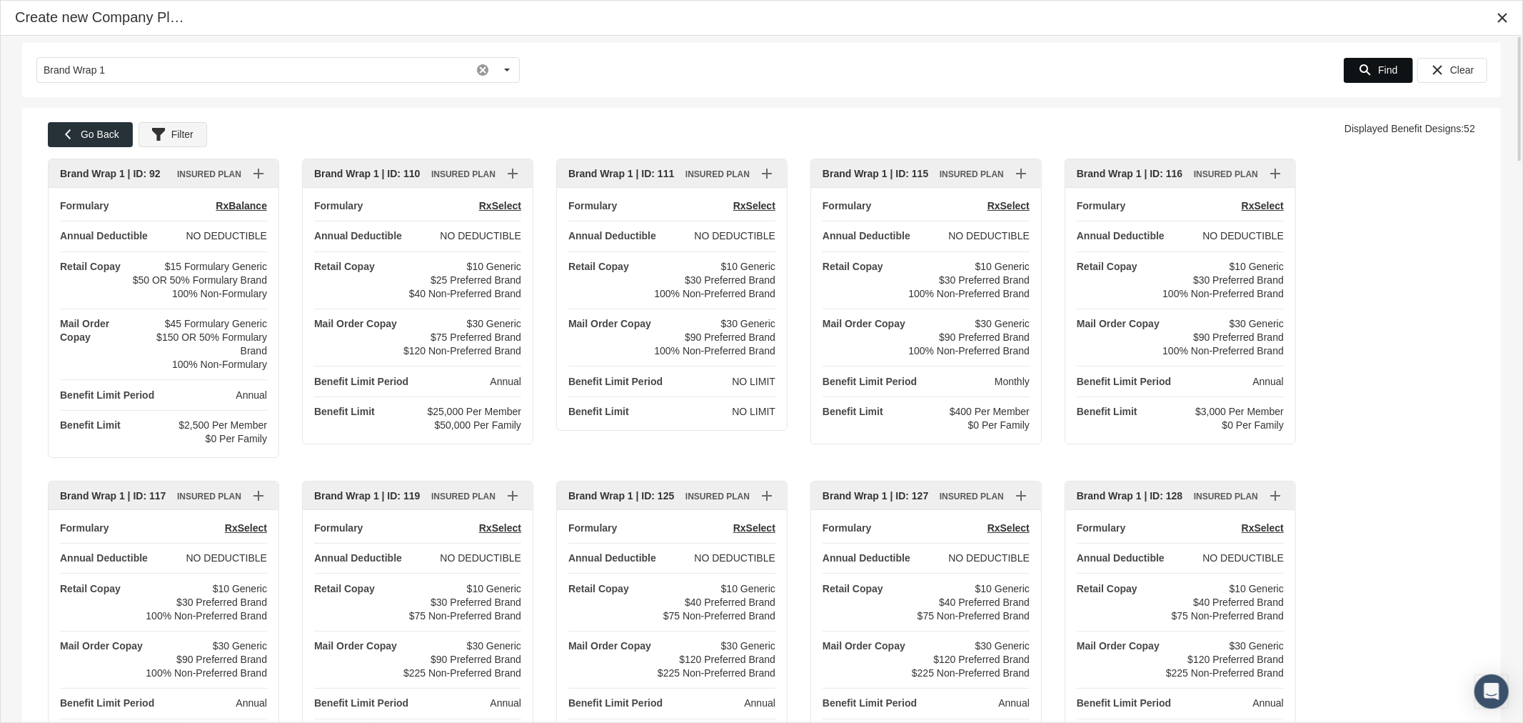
click at [189, 139] on span "Filter" at bounding box center [182, 134] width 22 height 11
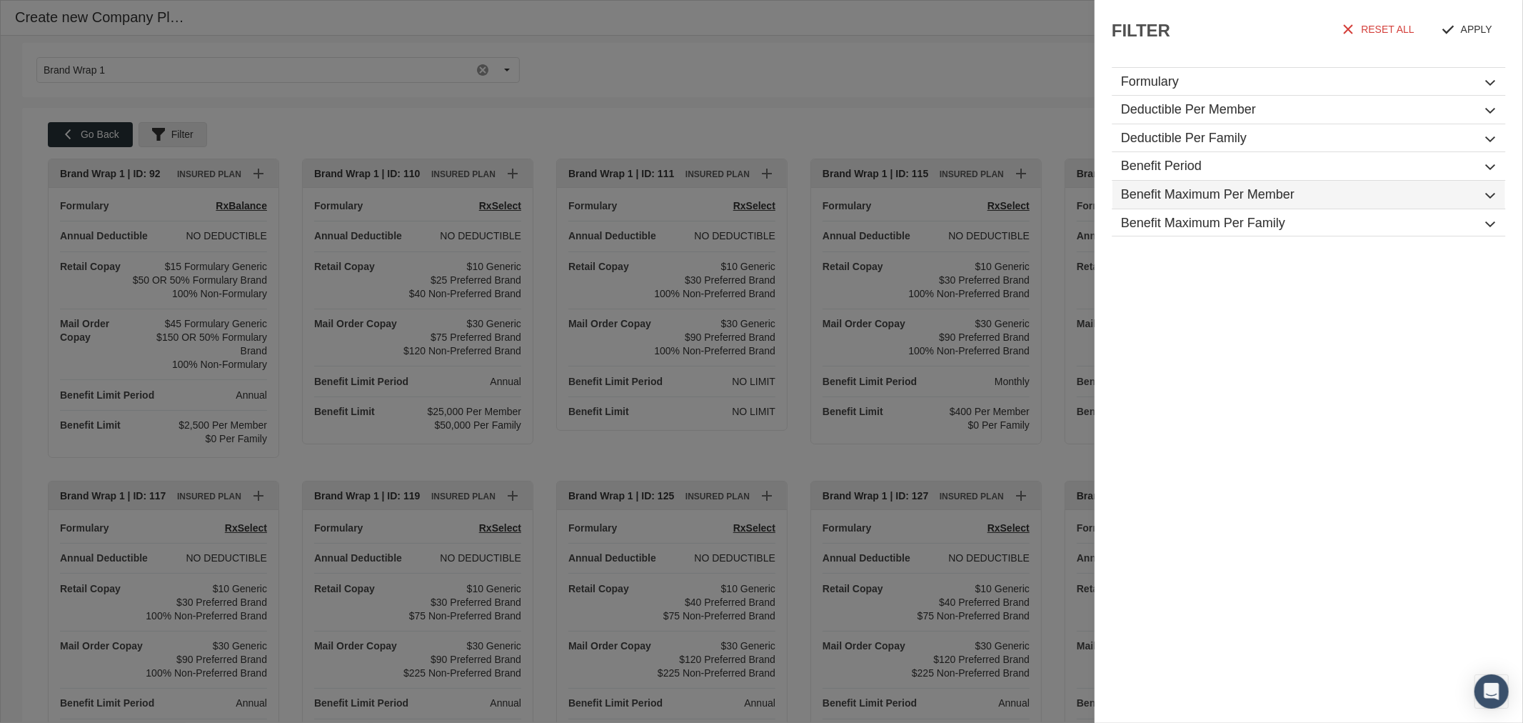
drag, startPoint x: 1187, startPoint y: 194, endPoint x: 1200, endPoint y: 198, distance: 13.3
click at [1187, 194] on h1 "Benefit Maximum Per Member" at bounding box center [1308, 195] width 393 height 29
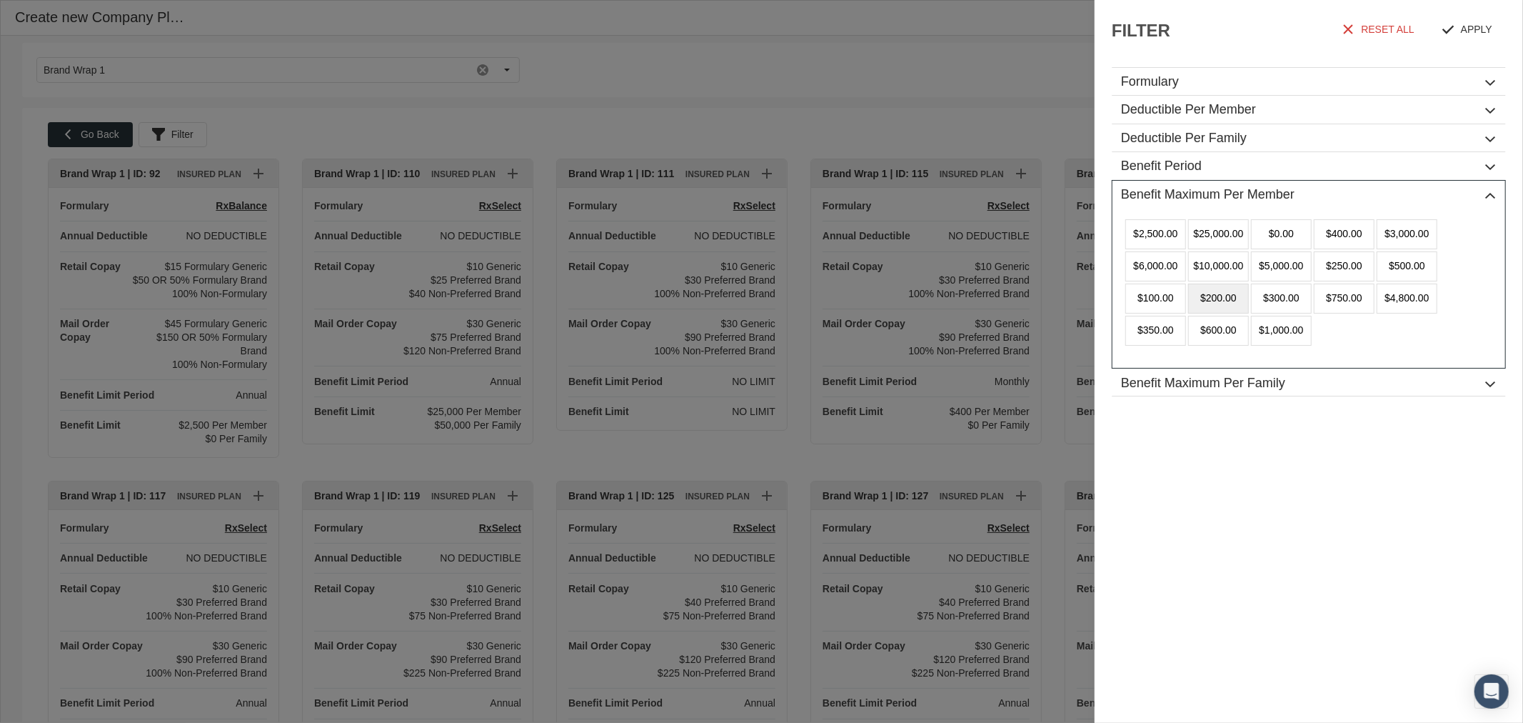
click at [1224, 293] on div "$200.00" at bounding box center [1218, 298] width 61 height 30
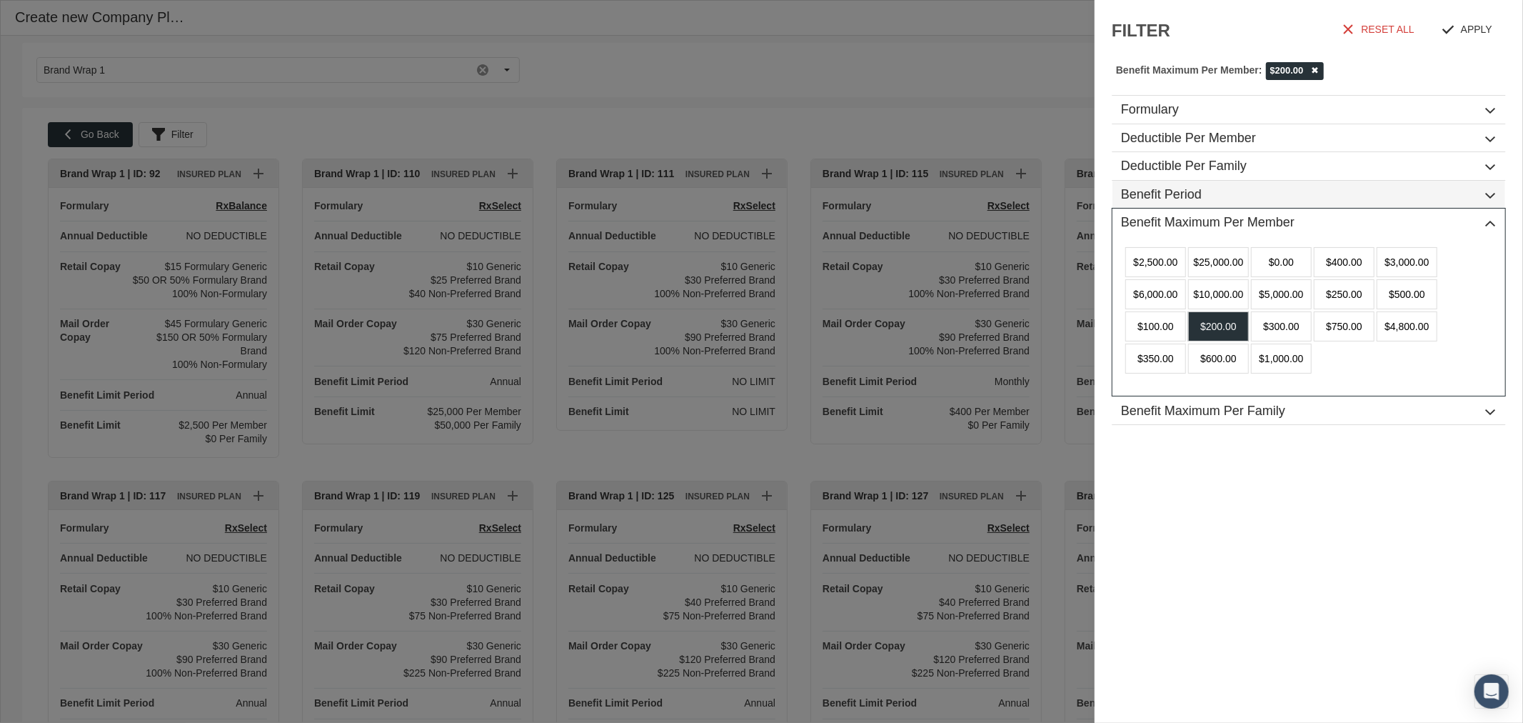
click at [1490, 197] on h1 "Benefit Period" at bounding box center [1308, 195] width 393 height 29
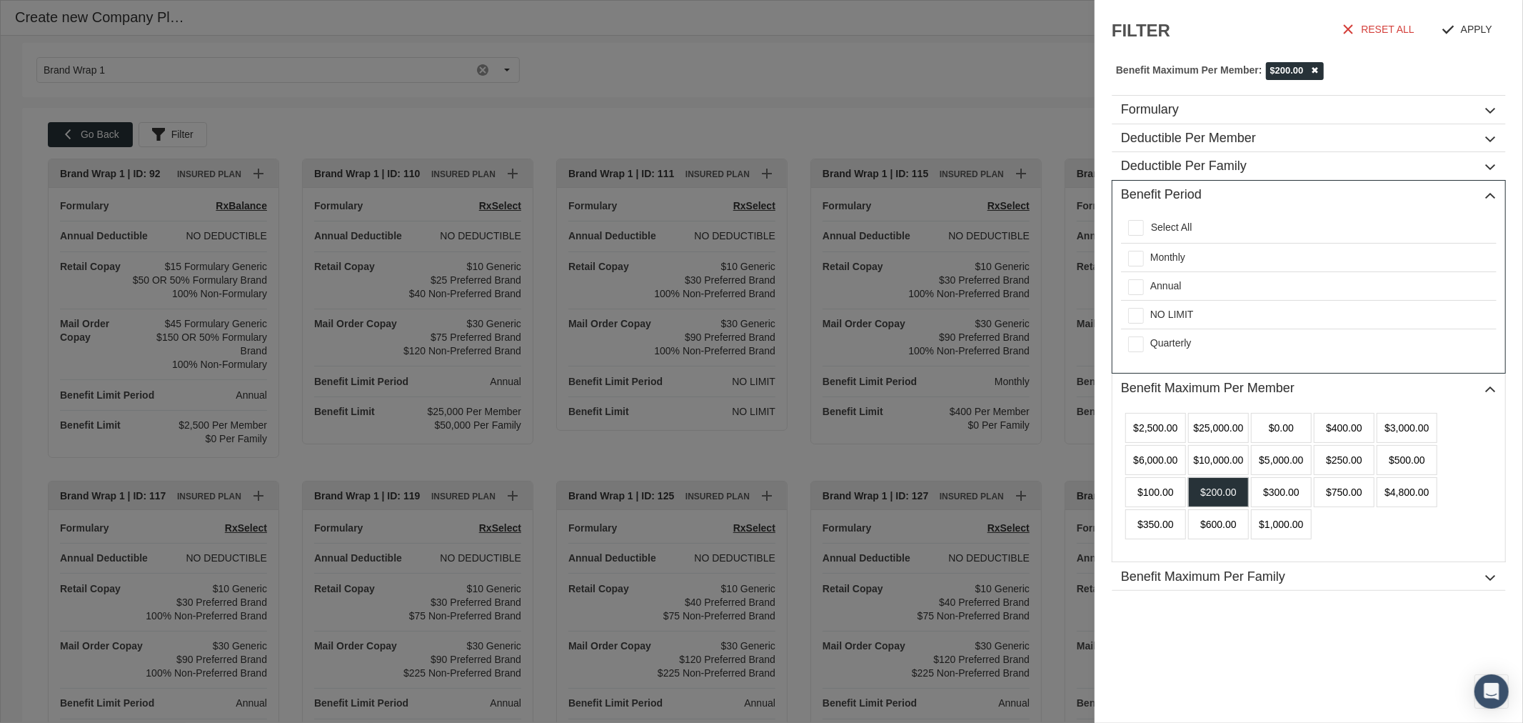
click at [1490, 201] on h1 "Benefit Period" at bounding box center [1308, 195] width 393 height 29
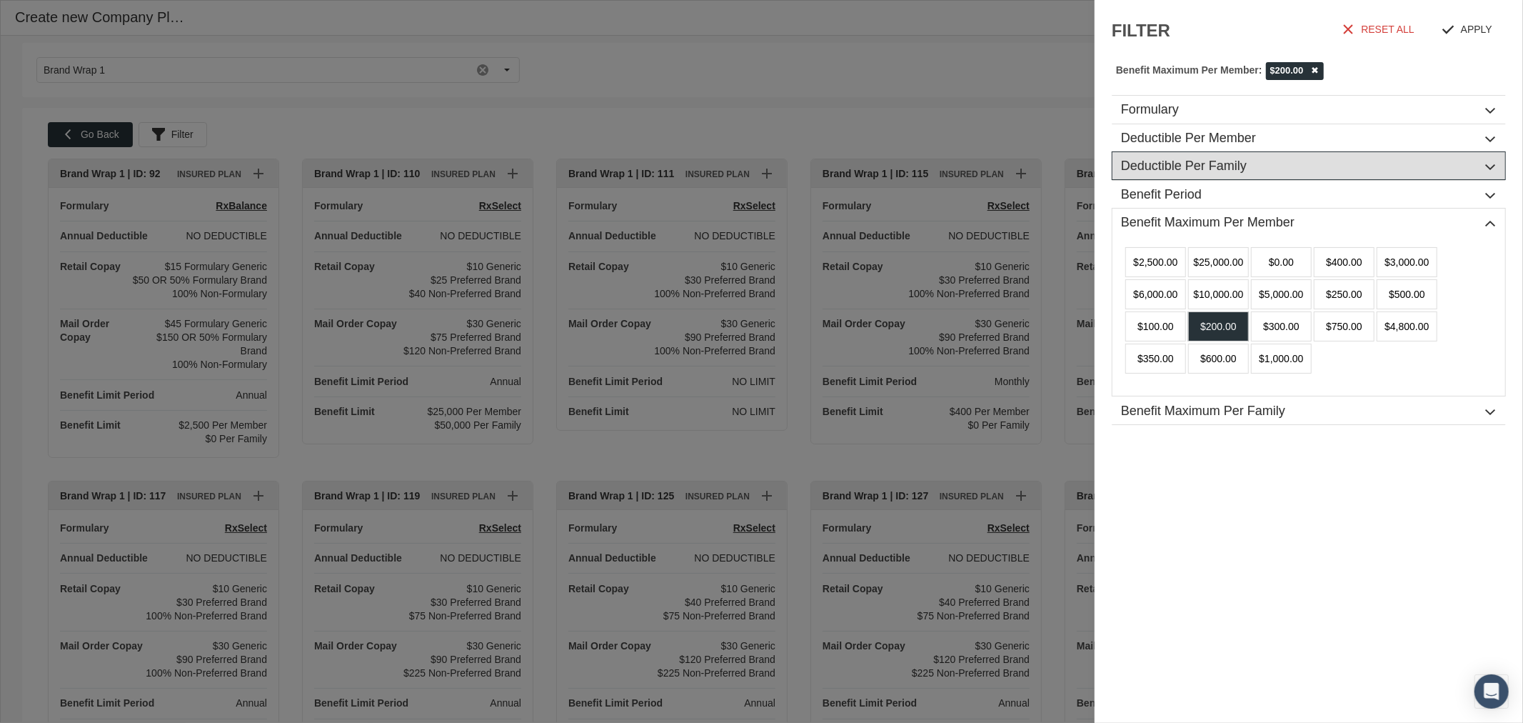
click at [1494, 169] on h1 "Deductible Per Family" at bounding box center [1308, 166] width 393 height 29
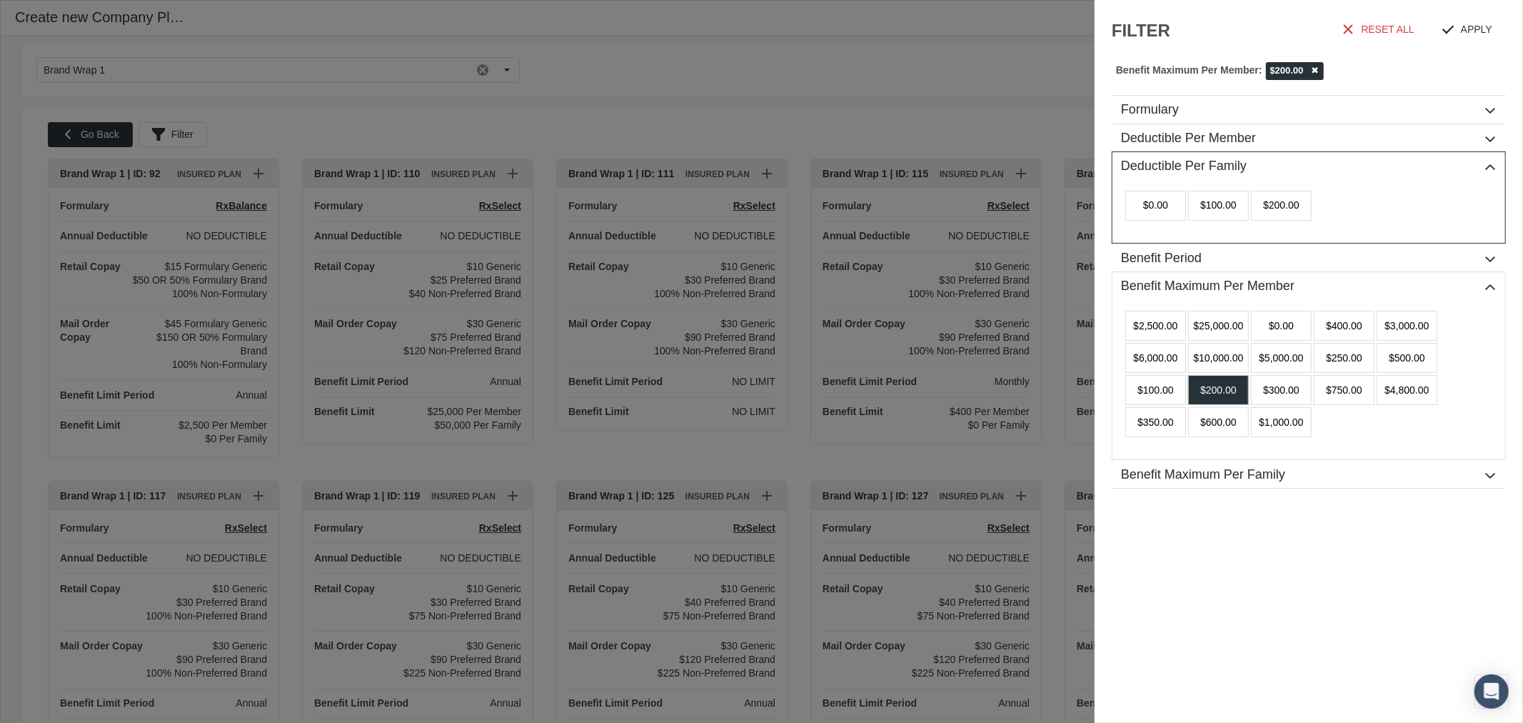
click at [1491, 164] on h1 "Deductible Per Family" at bounding box center [1308, 166] width 393 height 29
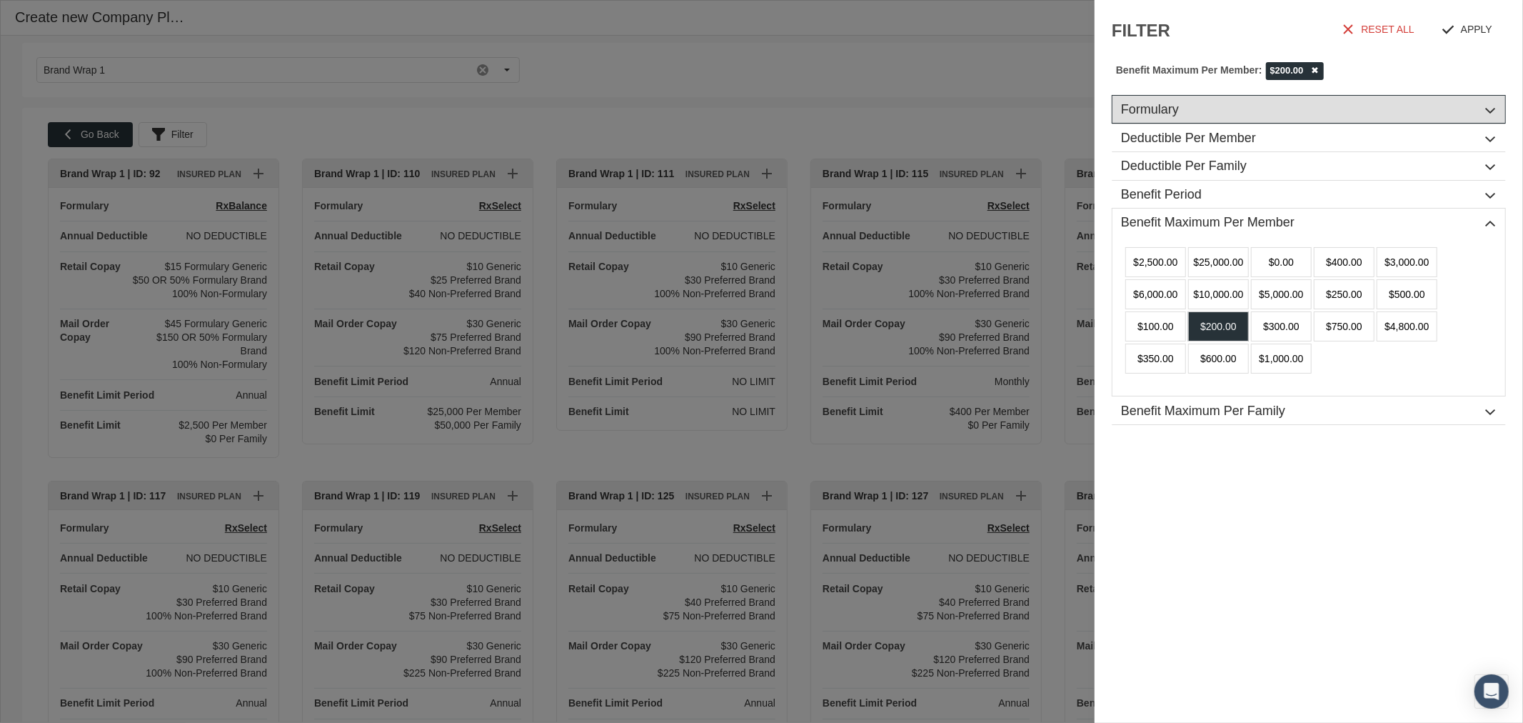
click at [1494, 111] on h1 "Formulary" at bounding box center [1308, 110] width 393 height 29
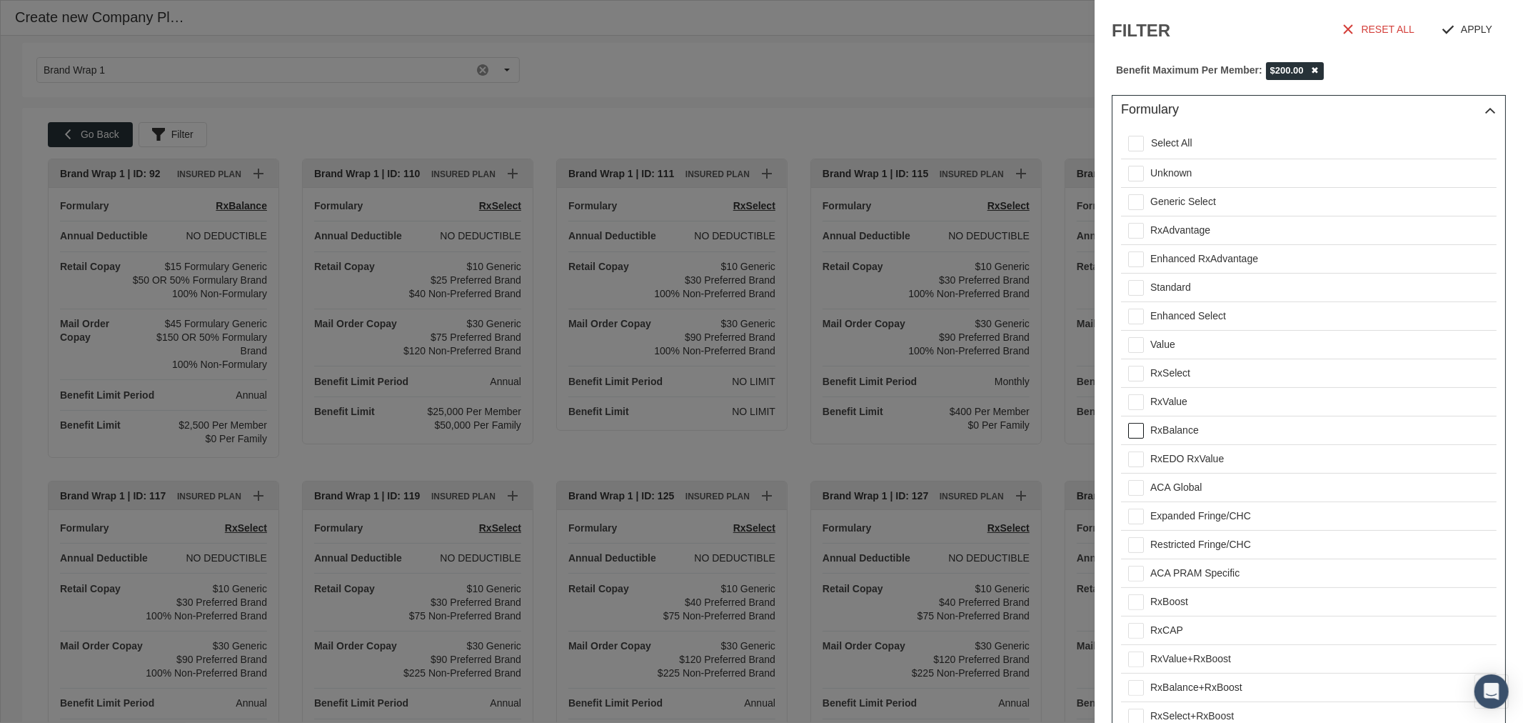
click at [1164, 426] on div "RxBalance" at bounding box center [1319, 430] width 353 height 28
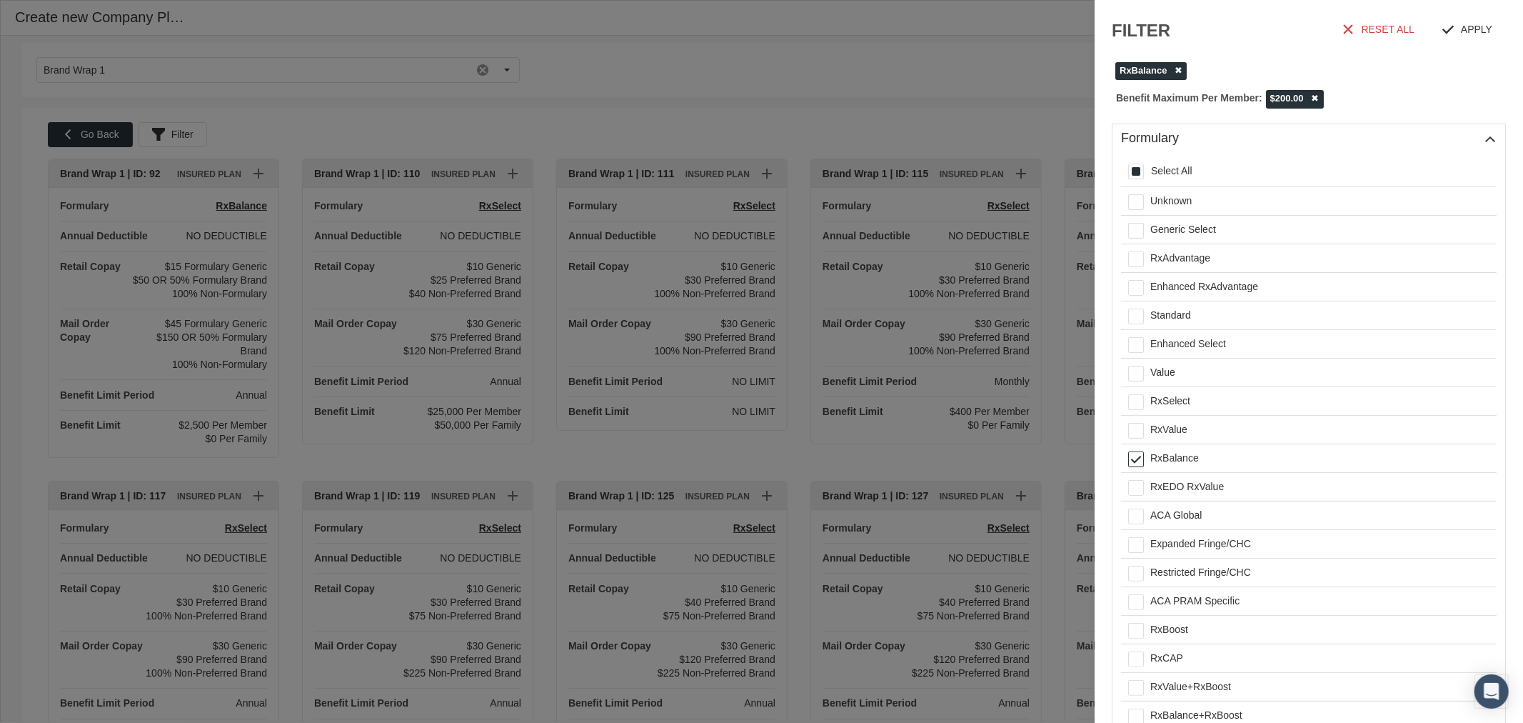
click at [1479, 131] on h1 "Formulary" at bounding box center [1308, 138] width 393 height 29
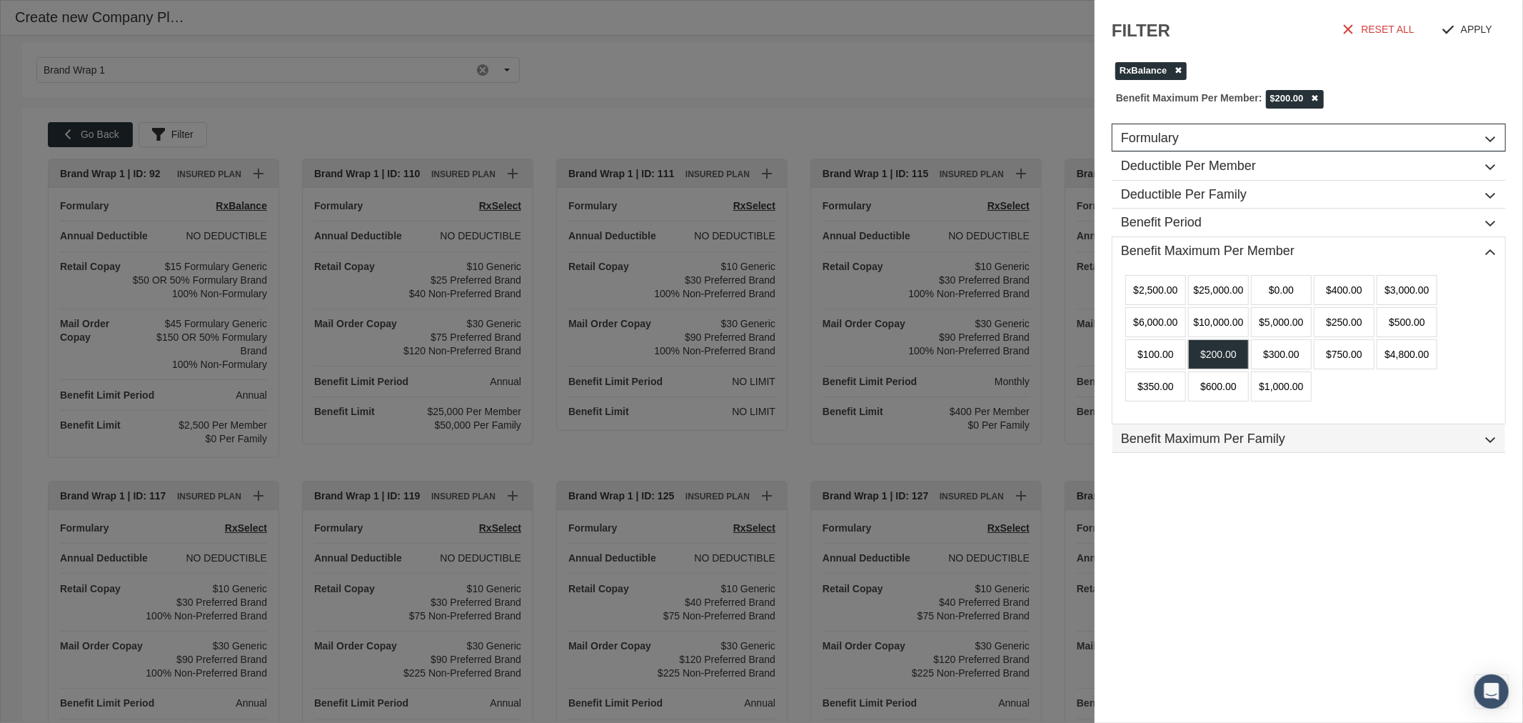
click at [1246, 440] on h1 "Benefit Maximum Per Family" at bounding box center [1308, 439] width 393 height 29
click at [1402, 475] on div "$400.00" at bounding box center [1407, 478] width 61 height 30
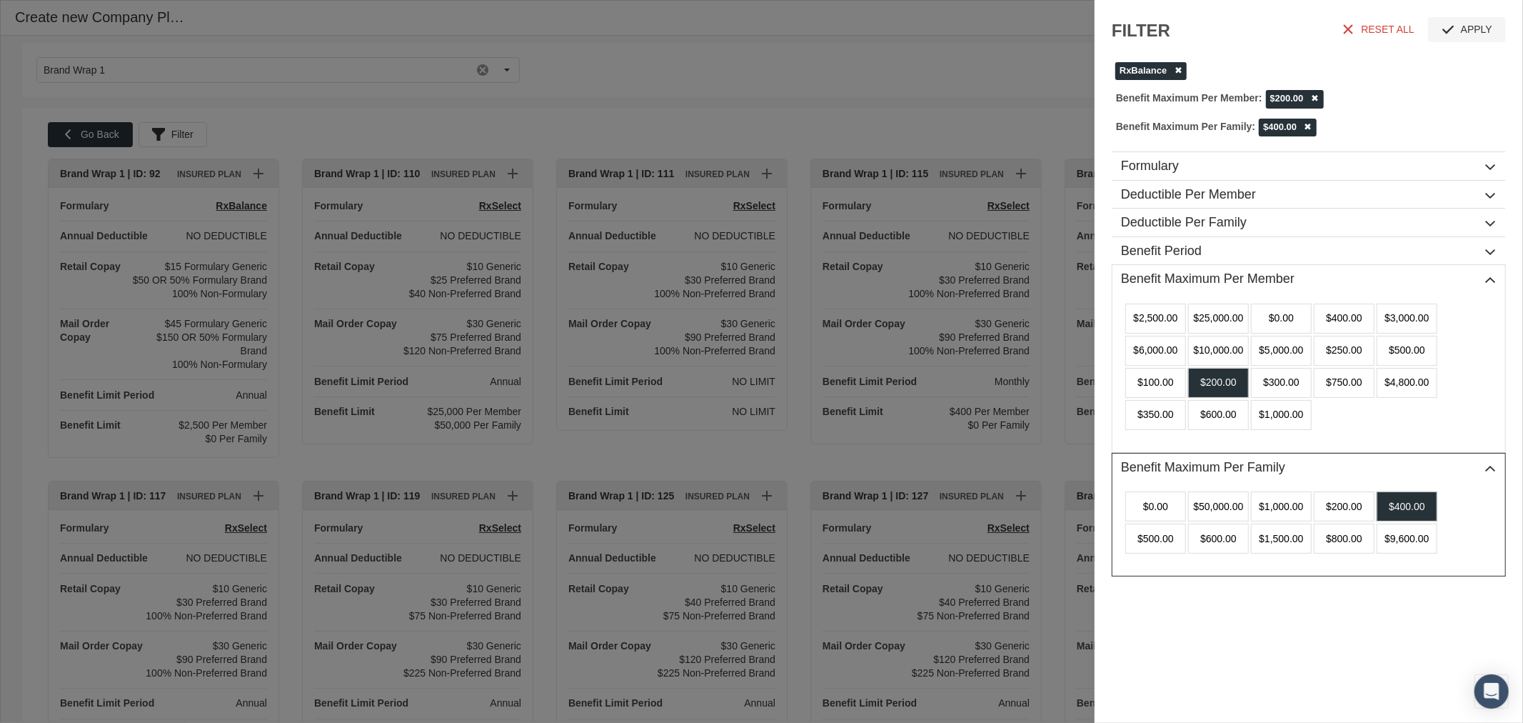
click at [1476, 29] on span "APPLY" at bounding box center [1476, 29] width 31 height 11
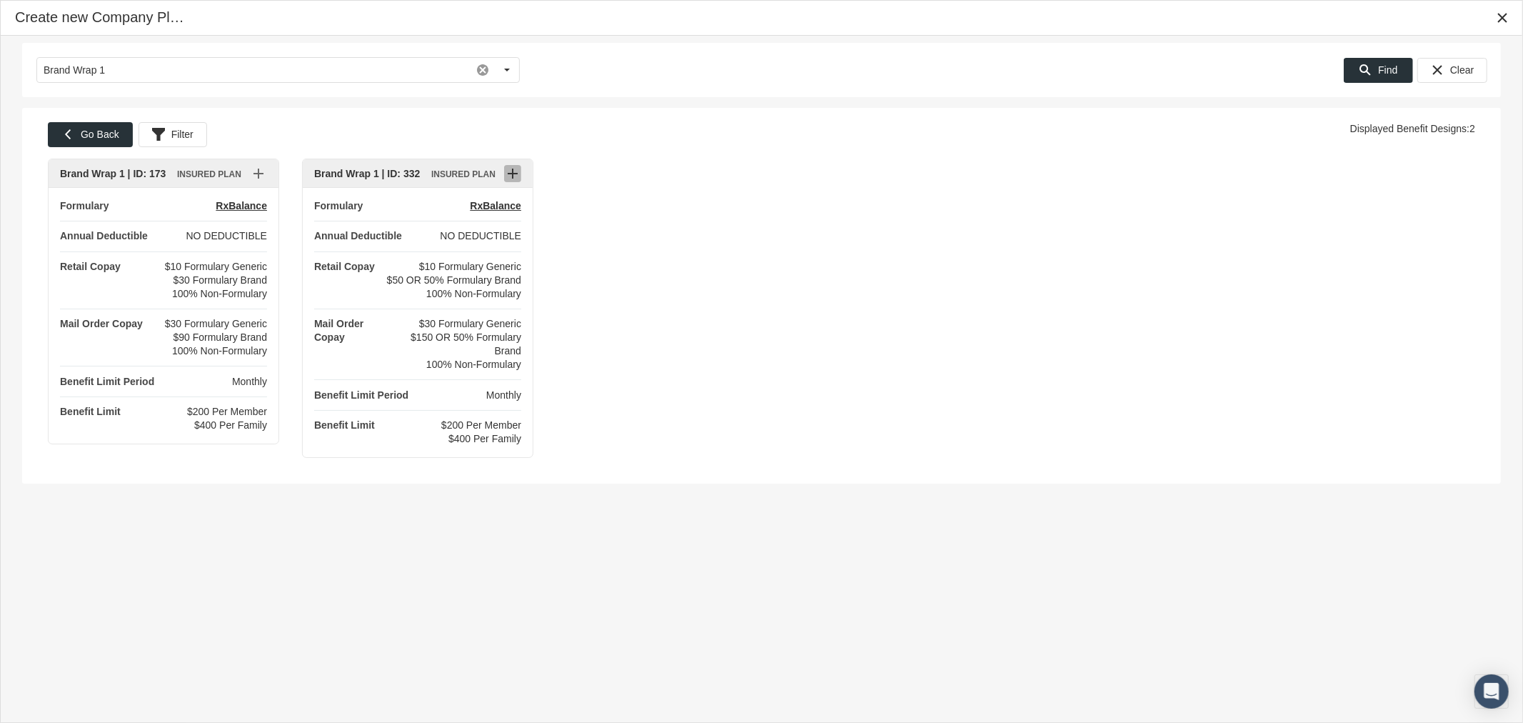
click at [508, 171] on icon "plus" at bounding box center [512, 173] width 13 height 13
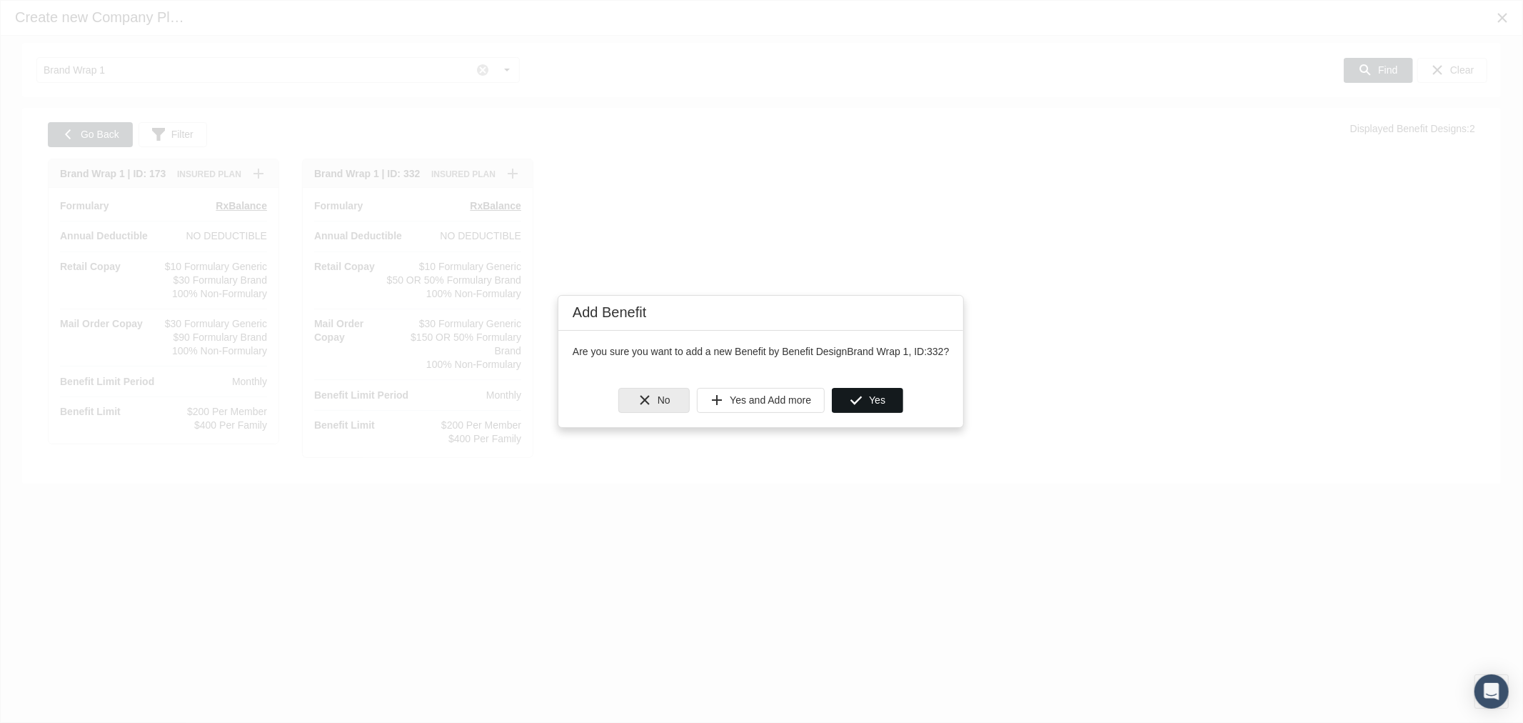
click at [854, 398] on icon "Yes" at bounding box center [856, 399] width 13 height 13
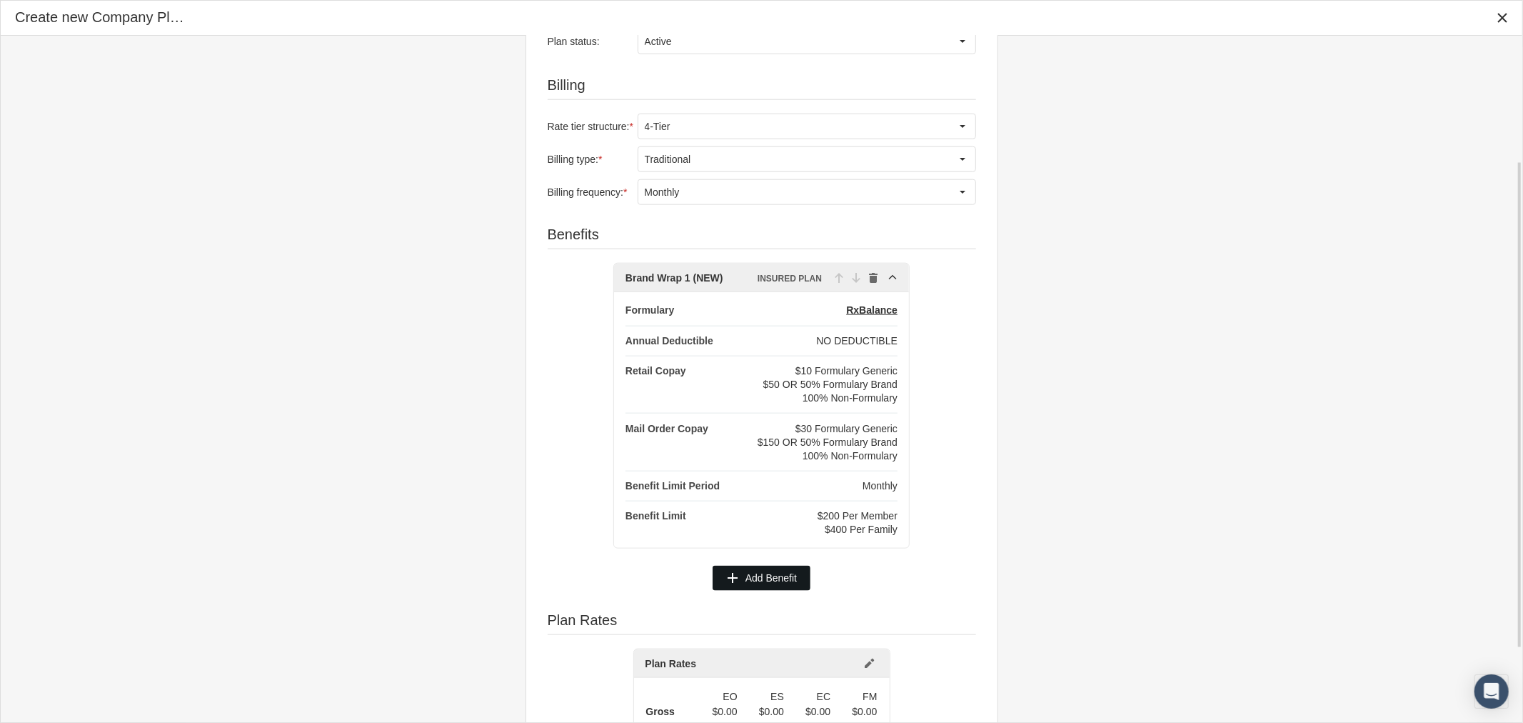
scroll to position [281, 0]
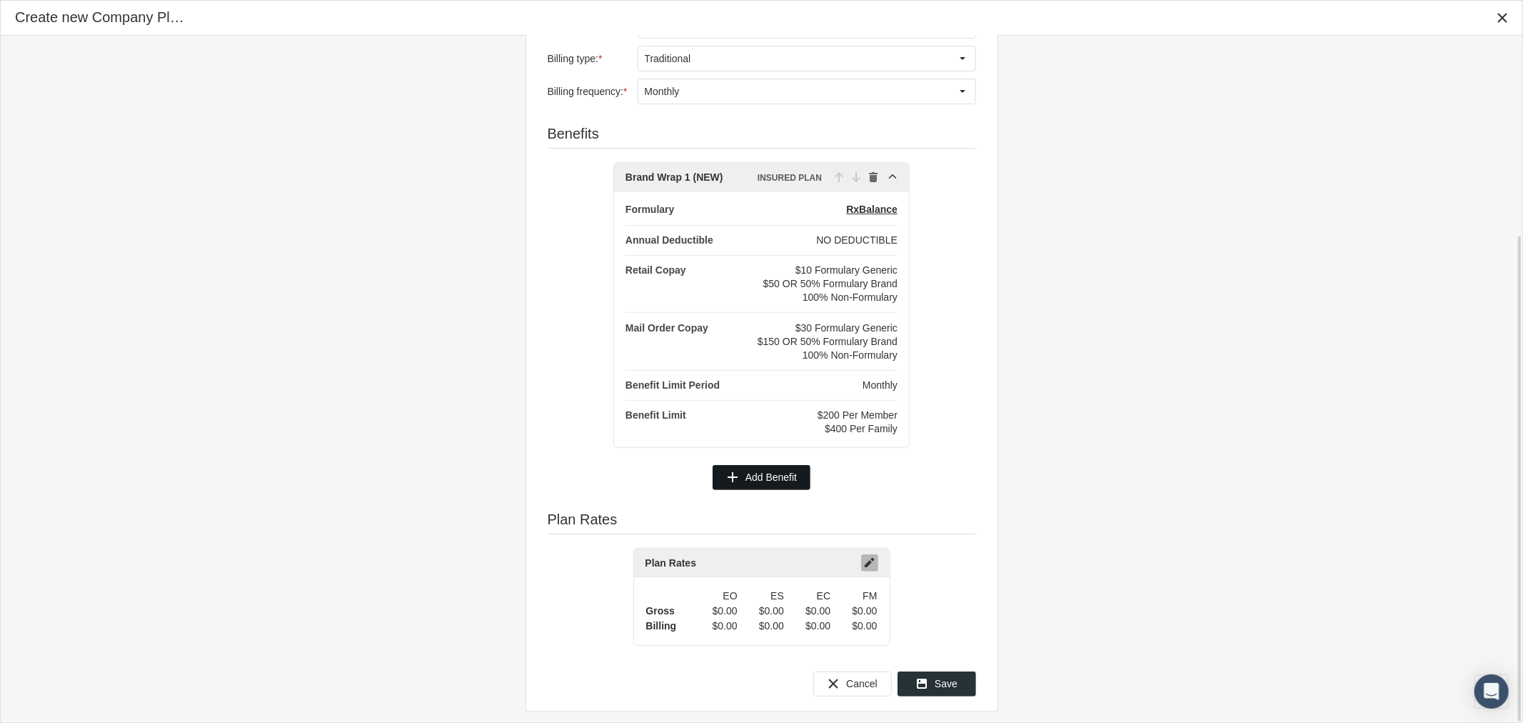
click at [871, 558] on icon "edit" at bounding box center [869, 562] width 13 height 13
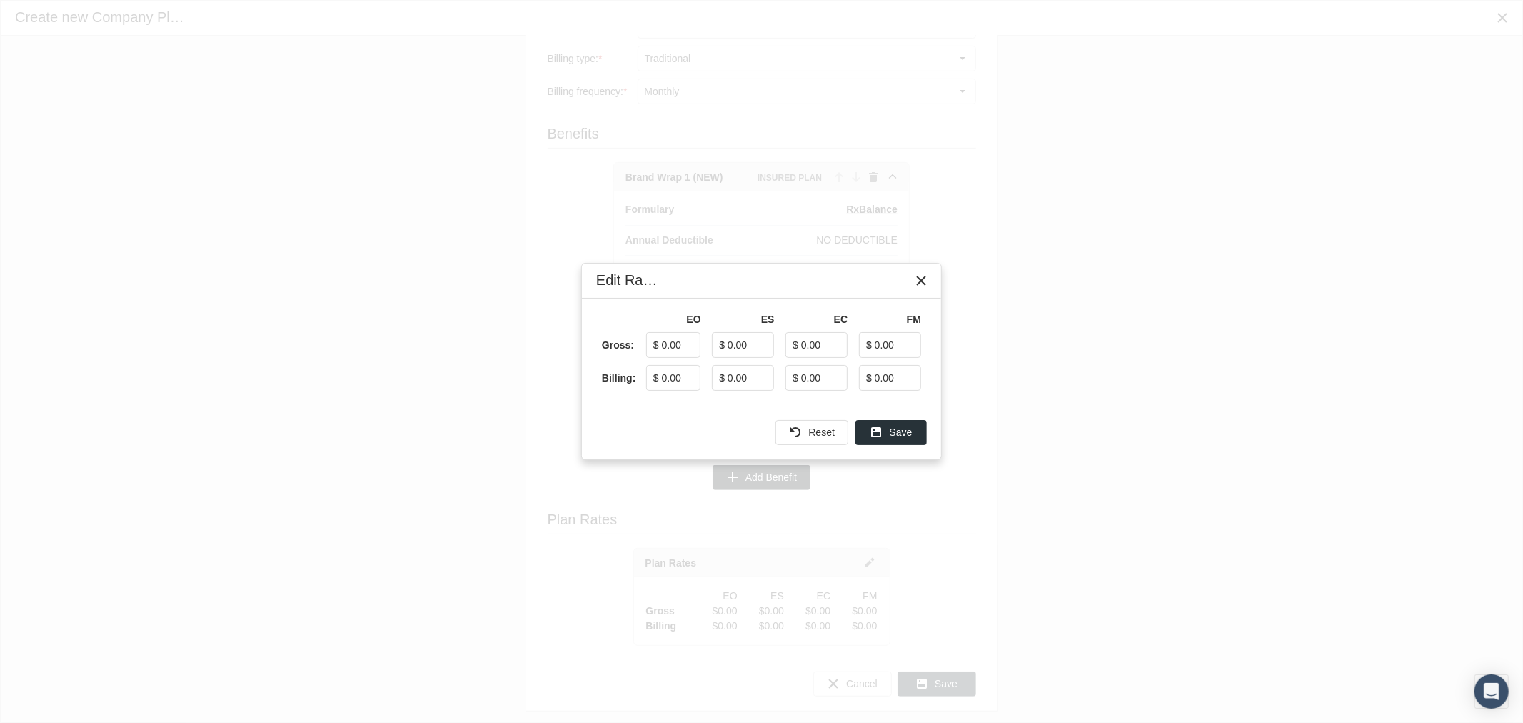
click at [663, 382] on input "$ 0.00" at bounding box center [673, 378] width 53 height 24
type input "$ 16.00"
type input "$ 30.40"
type input "$ 28.48"
type input "$ 36.80"
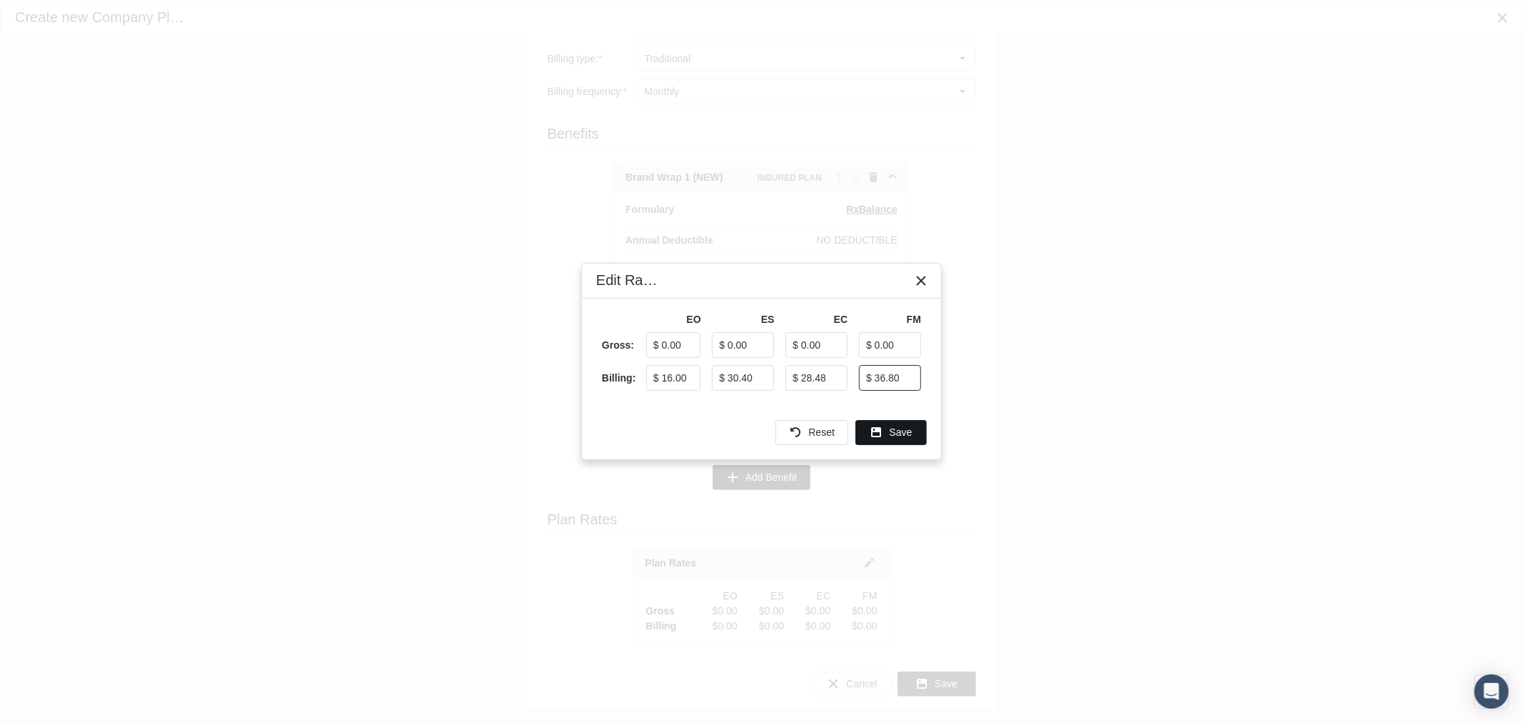
click at [910, 438] on span "Save" at bounding box center [901, 431] width 23 height 11
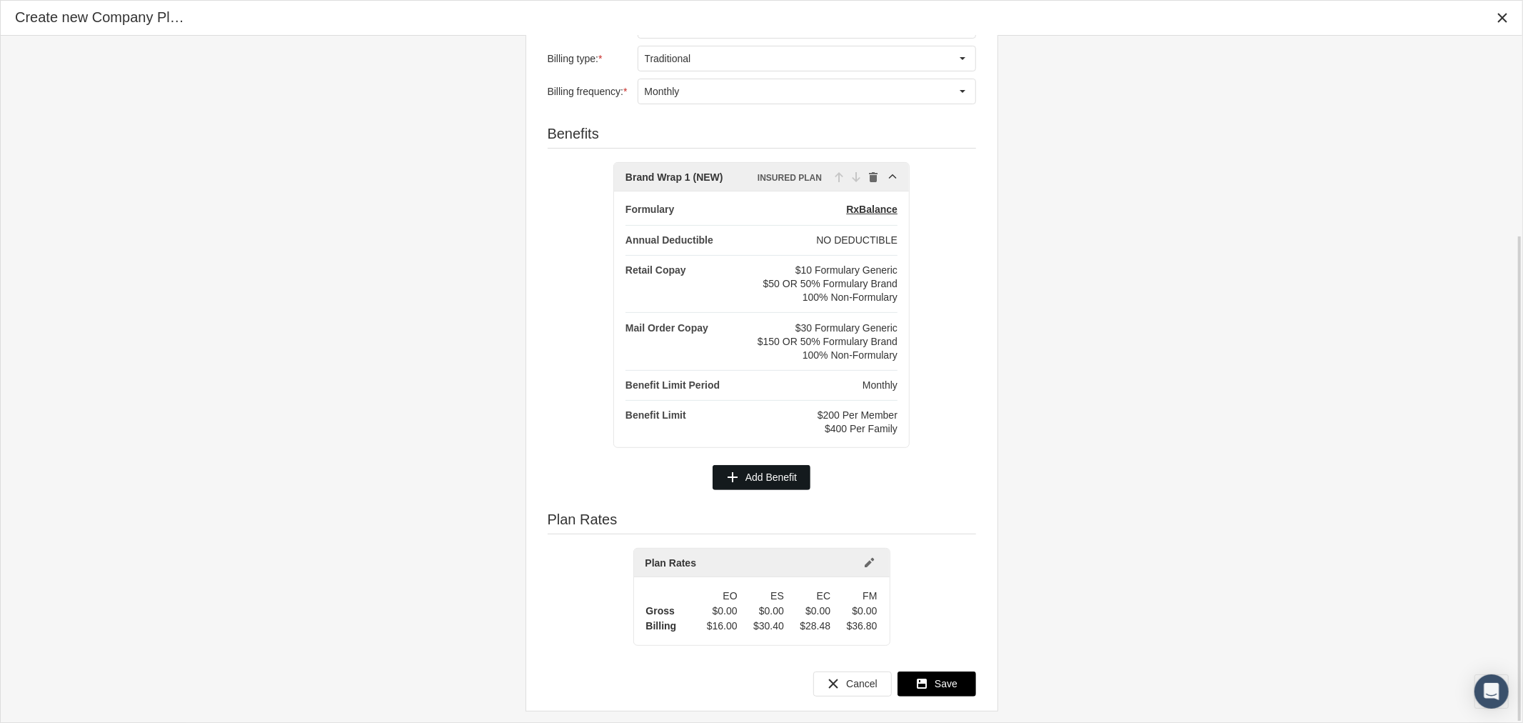
click at [944, 685] on span "Save" at bounding box center [946, 683] width 23 height 11
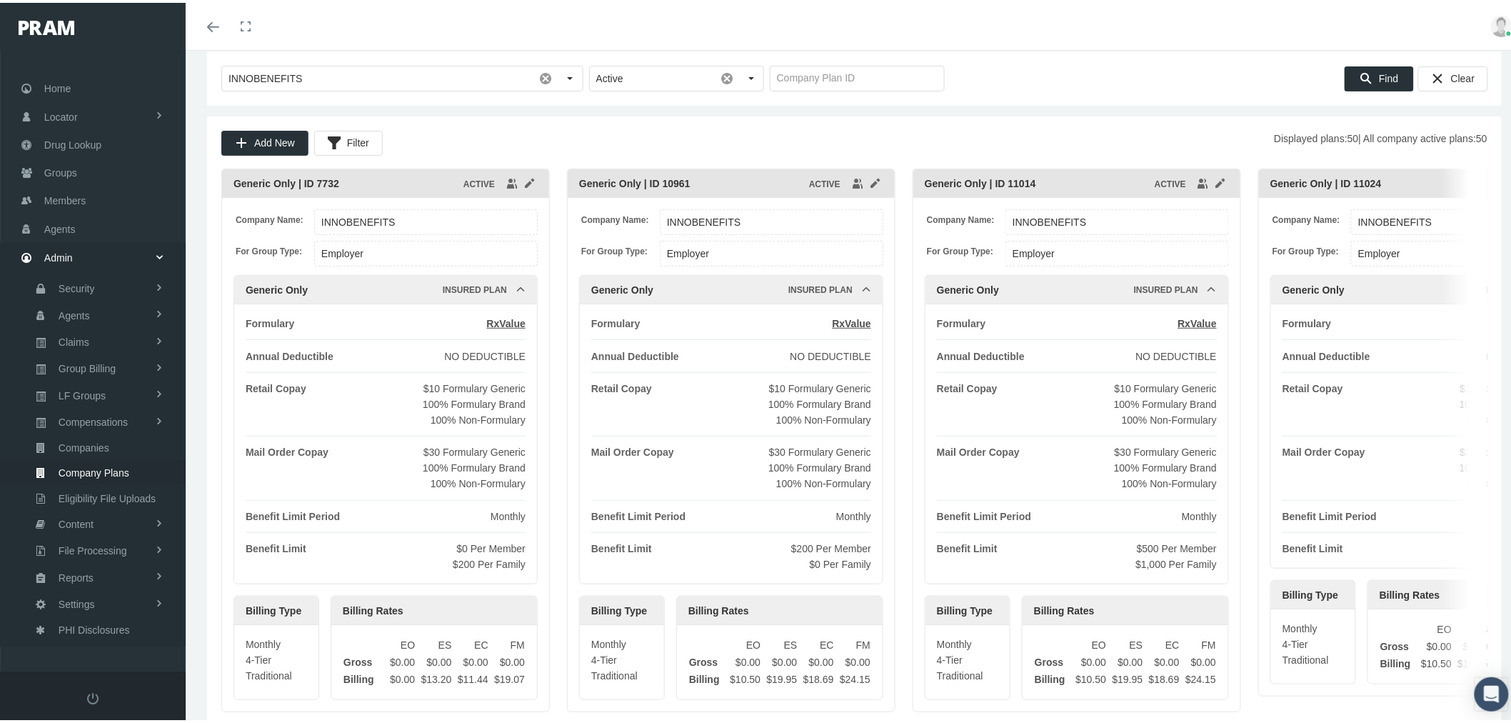
click at [350, 148] on div "Filter" at bounding box center [348, 141] width 67 height 24
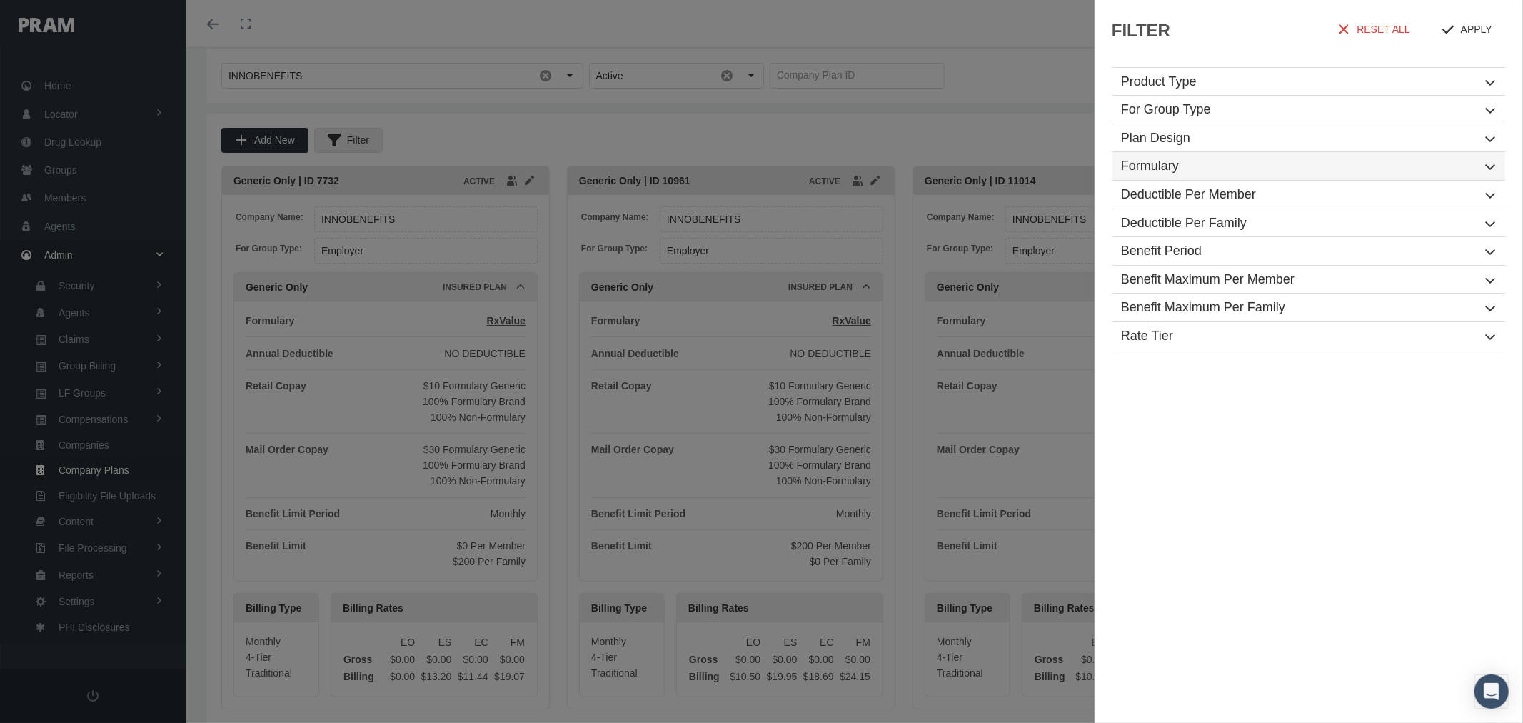
click at [1282, 166] on h1 "Formulary" at bounding box center [1308, 166] width 393 height 29
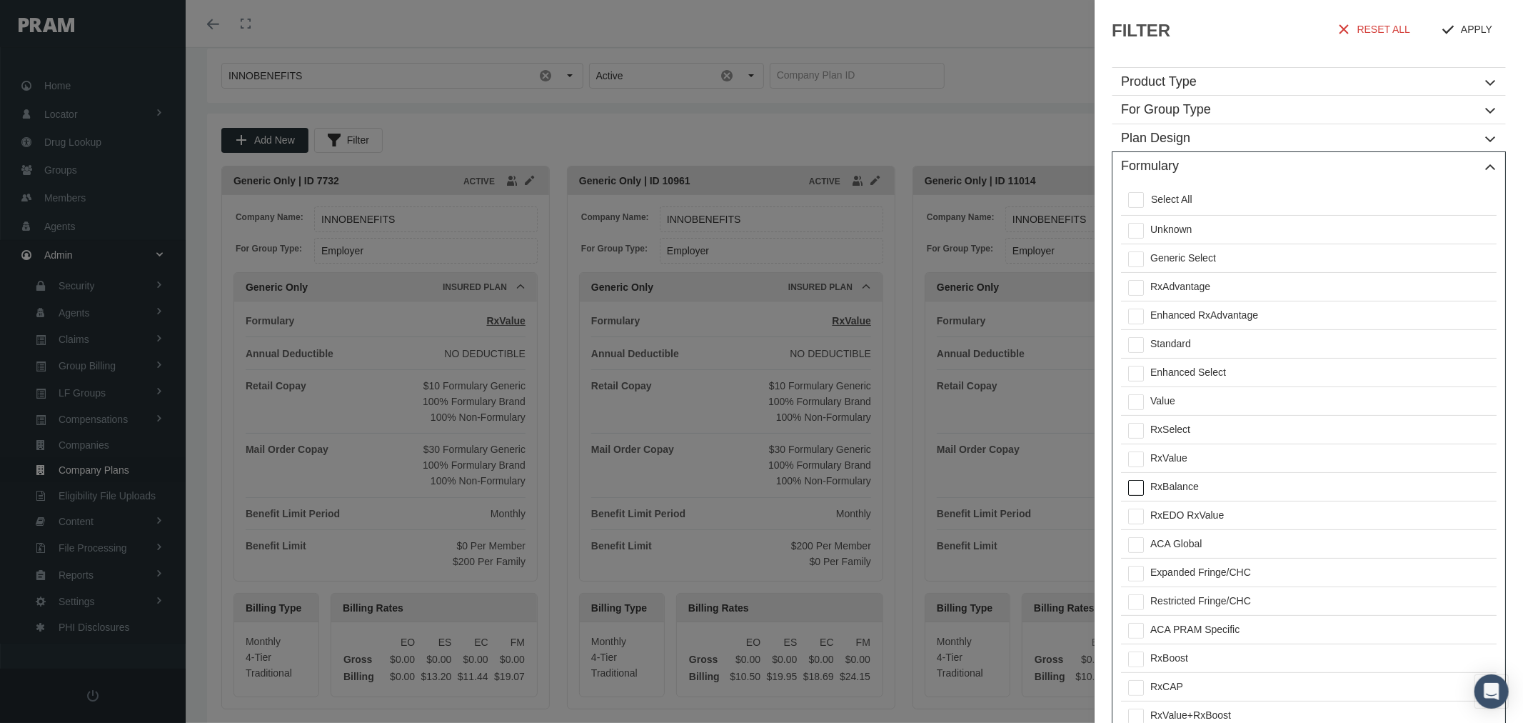
click at [1186, 488] on div "RxBalance" at bounding box center [1319, 487] width 353 height 28
click at [1476, 194] on h1 "Formulary" at bounding box center [1308, 195] width 393 height 29
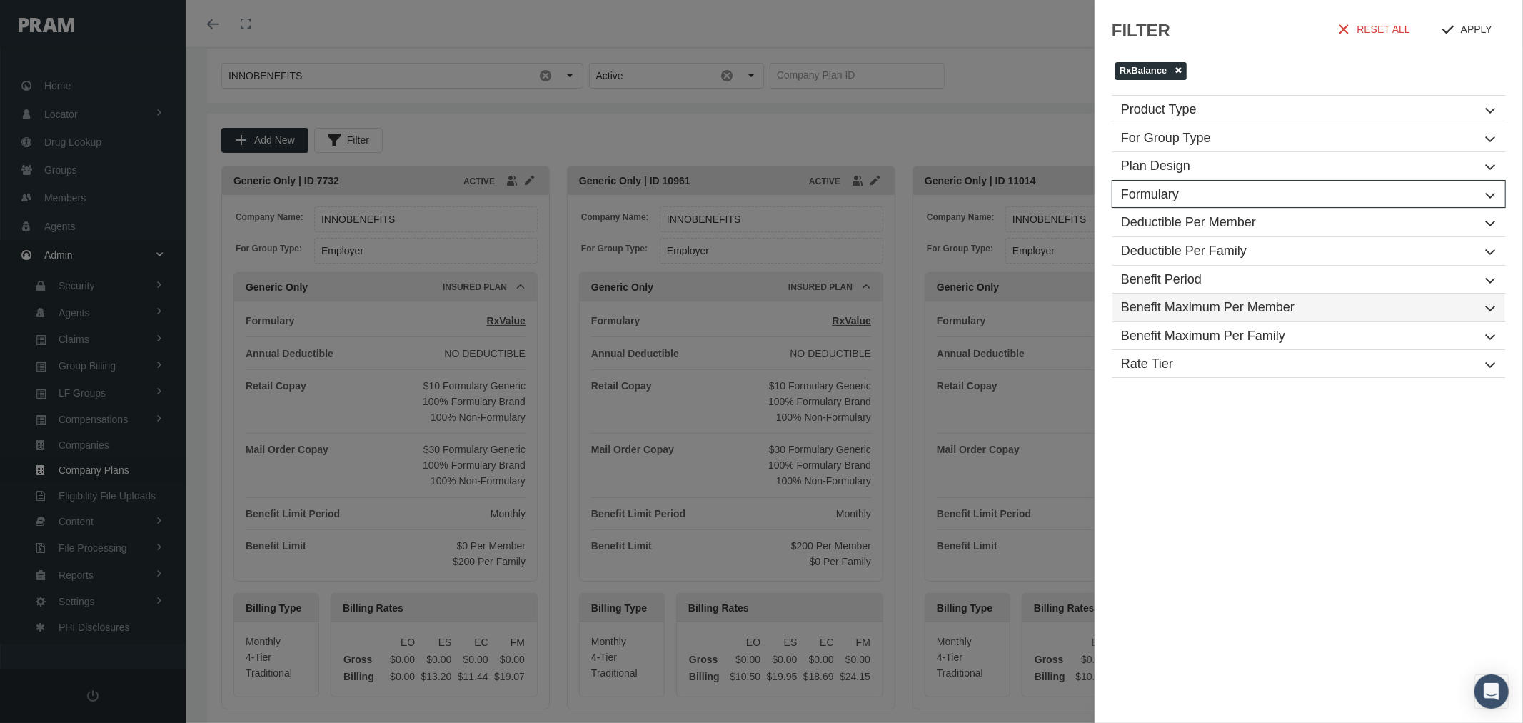
click at [1488, 305] on h1 "Benefit Maximum Per Member" at bounding box center [1308, 307] width 393 height 29
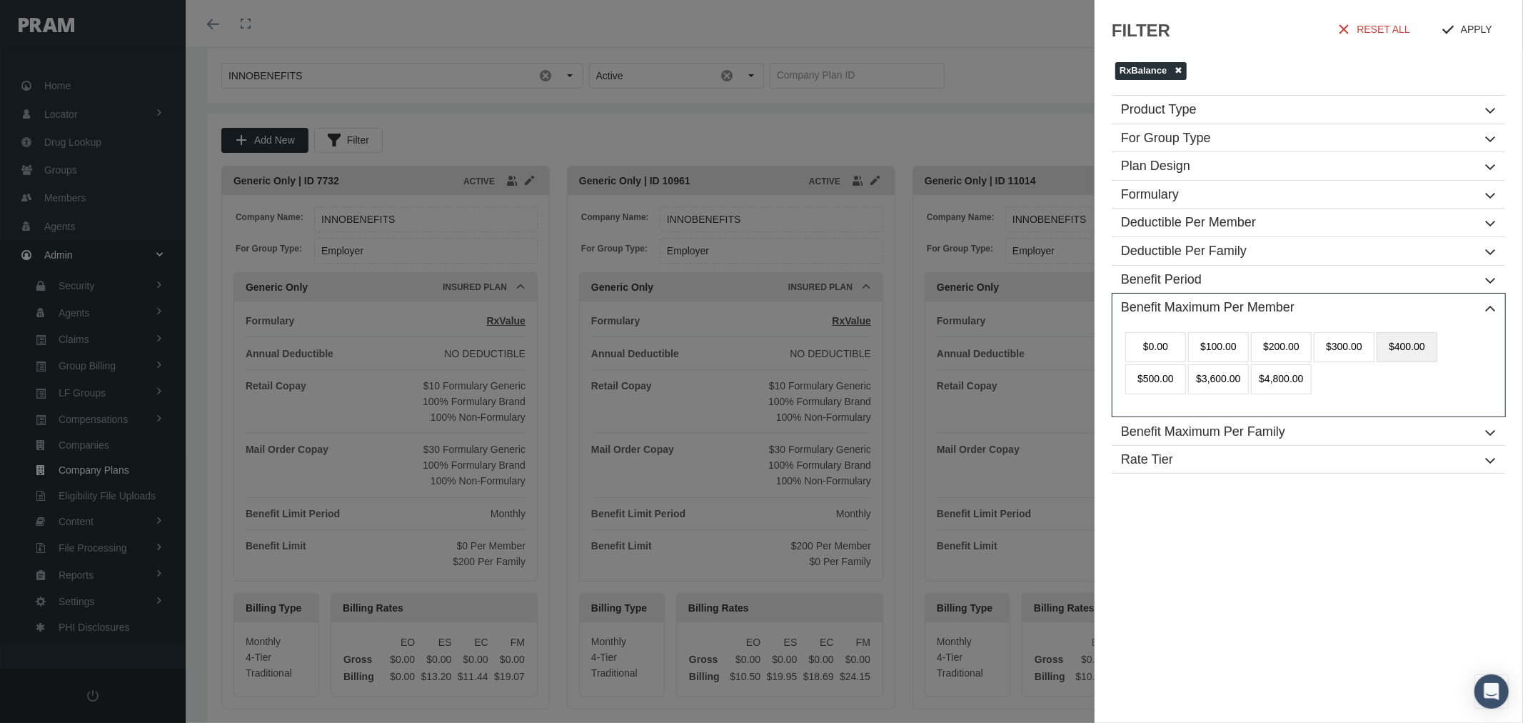
click at [1403, 346] on div "$400.00" at bounding box center [1407, 347] width 61 height 30
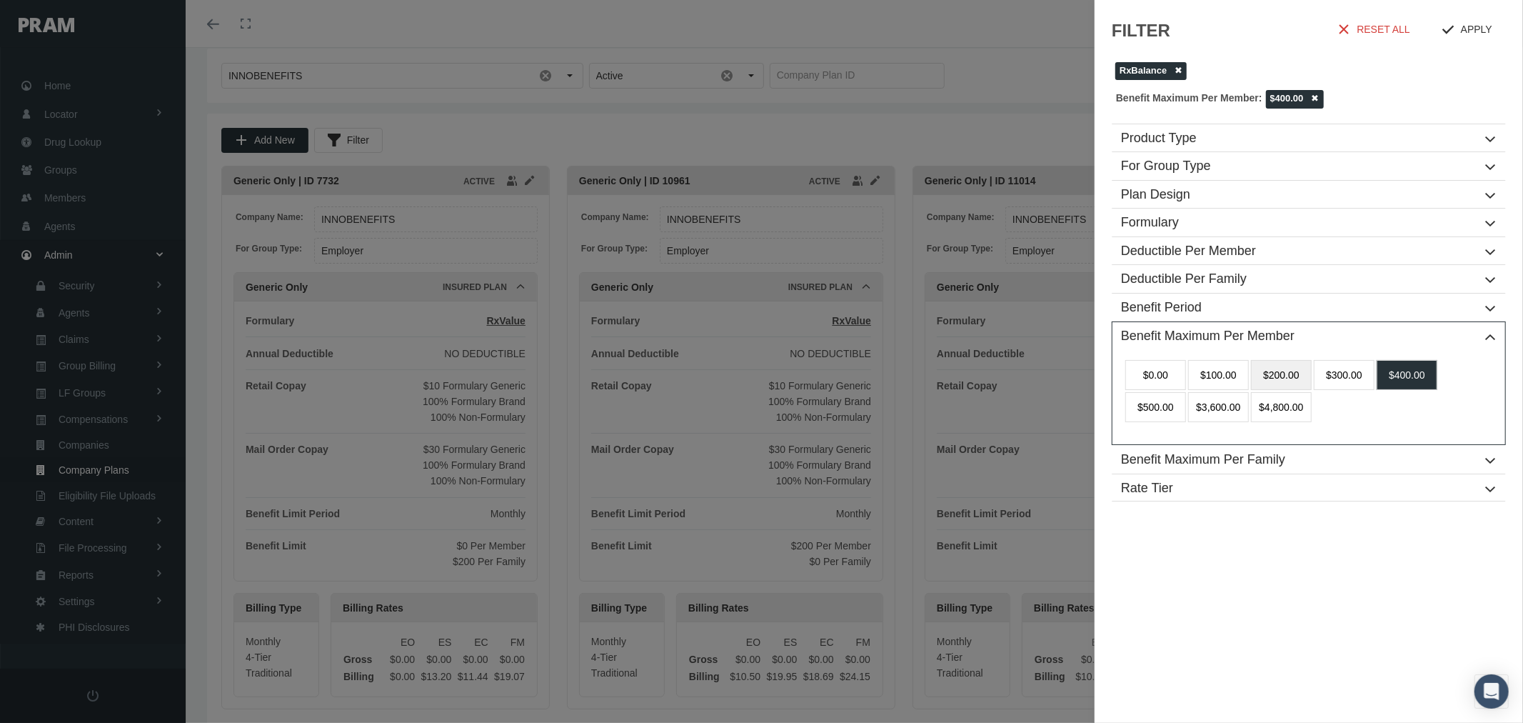
click at [1273, 378] on div "$200.00" at bounding box center [1281, 375] width 61 height 30
click at [1427, 362] on div "$400.00" at bounding box center [1407, 375] width 61 height 30
click at [1474, 465] on h1 "Benefit Maximum Per Family" at bounding box center [1308, 460] width 393 height 29
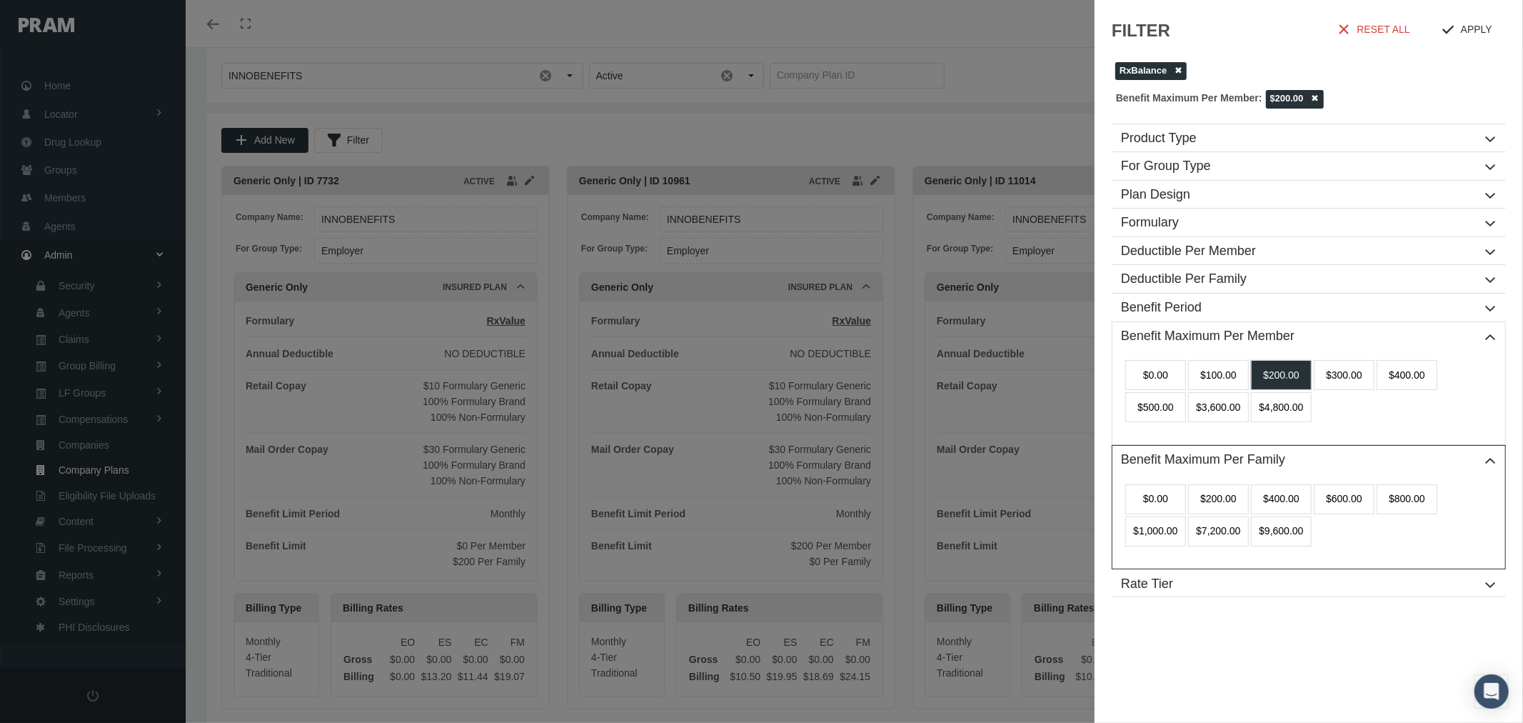
click at [1275, 503] on div "$400.00" at bounding box center [1281, 499] width 61 height 30
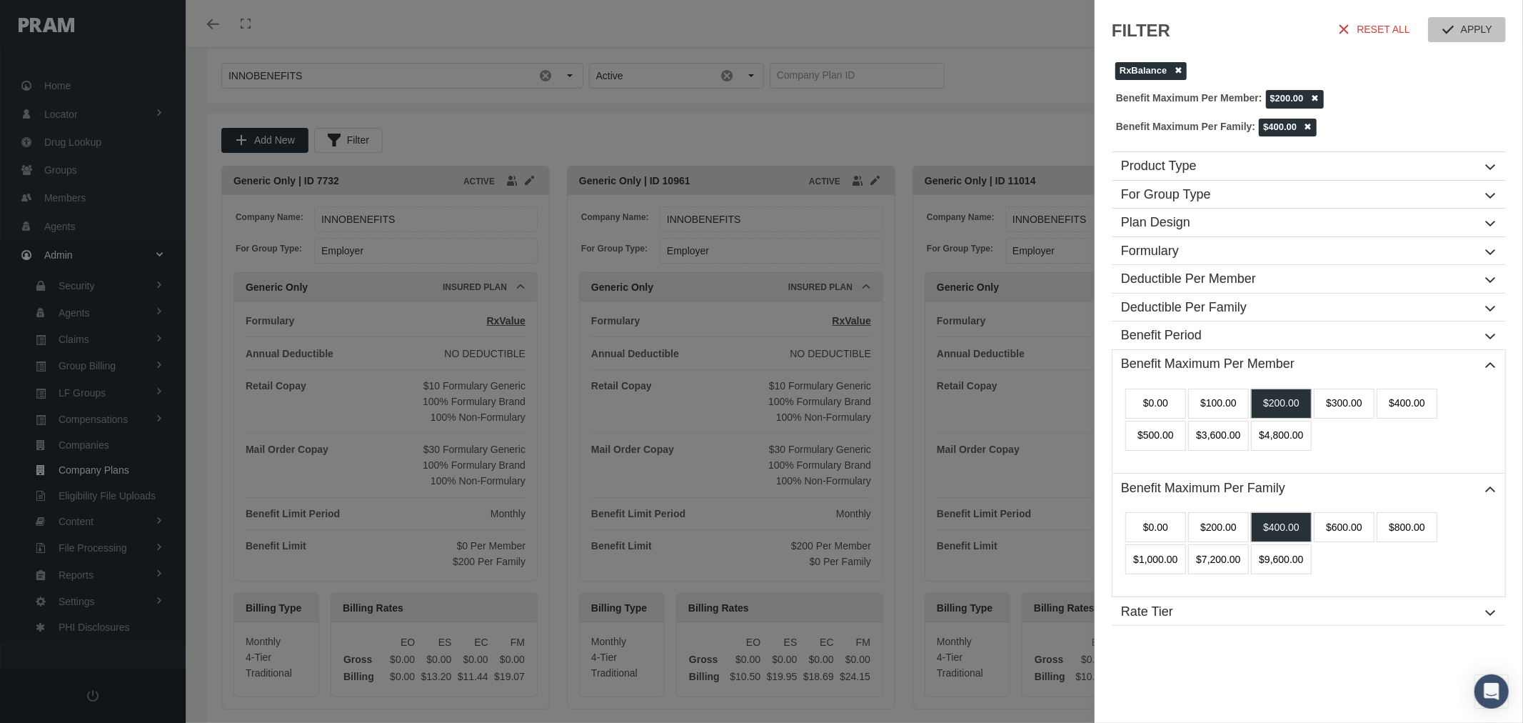
click at [1480, 31] on span "APPLY" at bounding box center [1476, 29] width 31 height 11
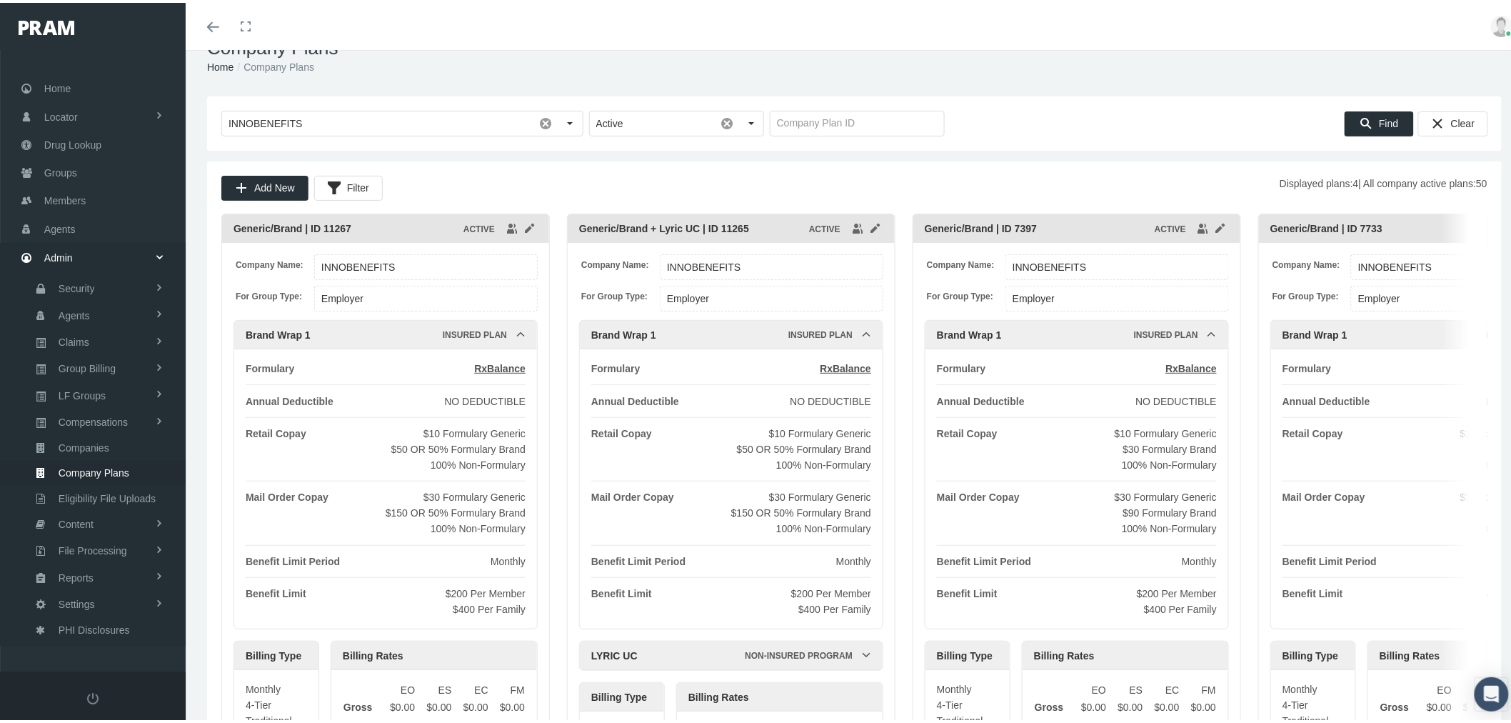
scroll to position [0, 0]
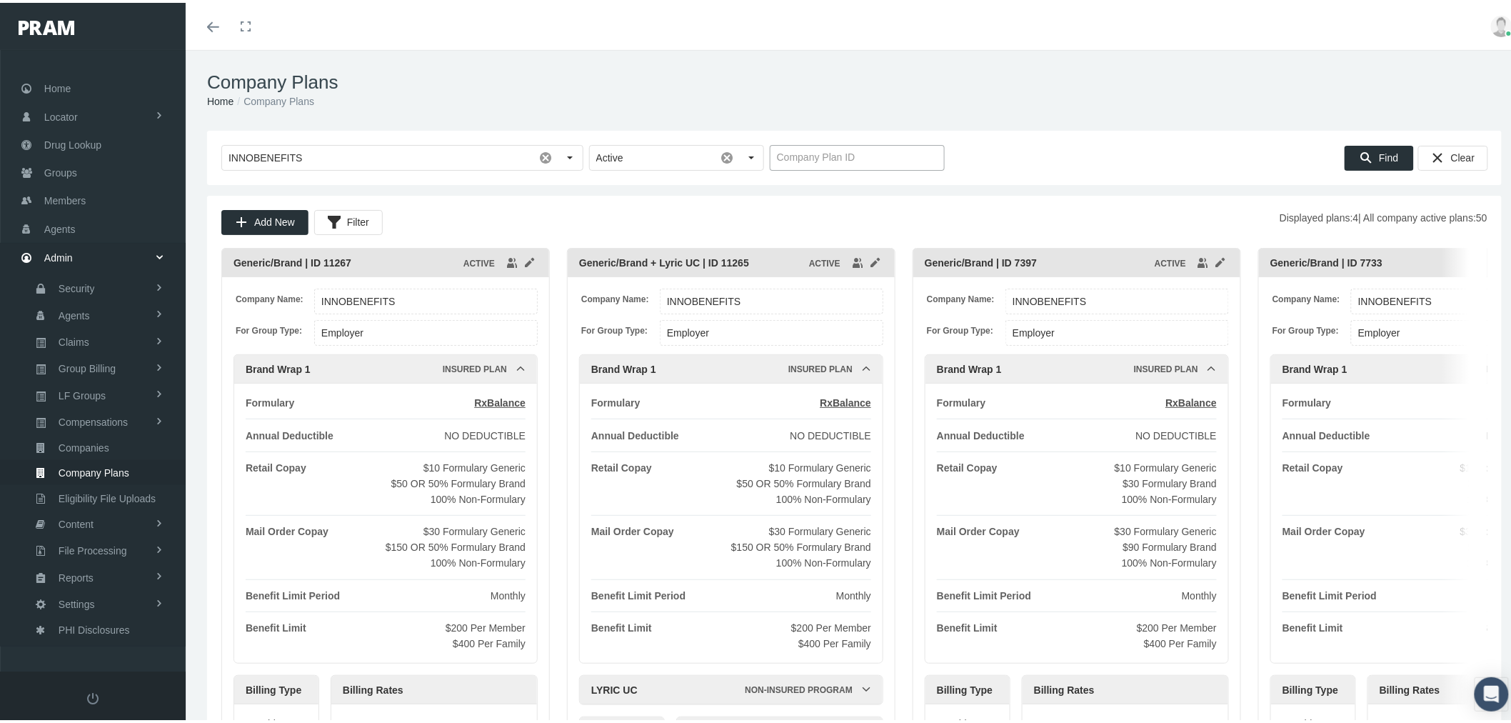
click at [808, 161] on input "text" at bounding box center [857, 155] width 174 height 24
type input "11267"
click at [1379, 154] on span "Find" at bounding box center [1388, 154] width 19 height 11
